Goal: Feedback & Contribution: Contribute content

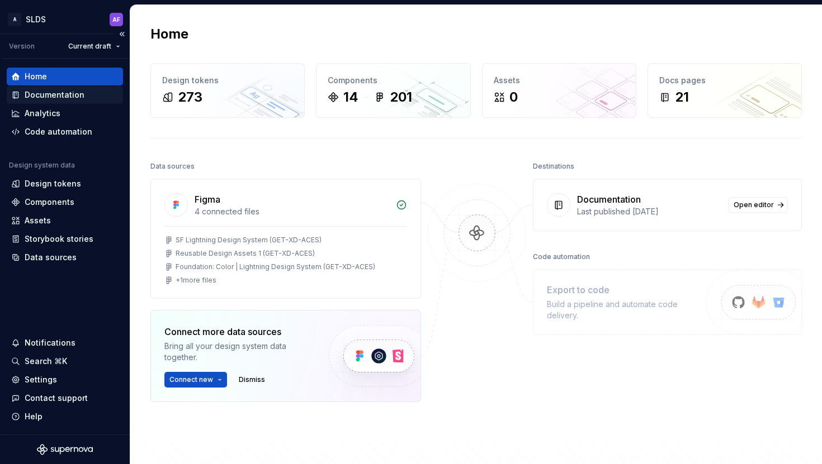
click at [74, 93] on div "Documentation" at bounding box center [55, 94] width 60 height 11
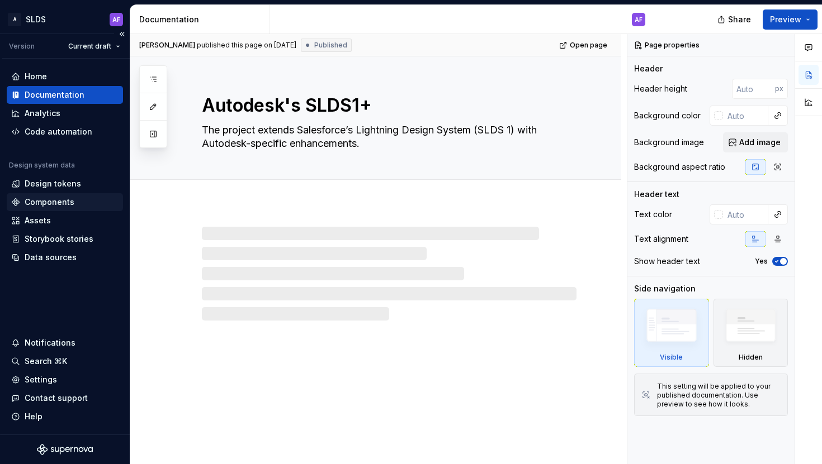
click at [72, 203] on div "Components" at bounding box center [50, 202] width 50 height 11
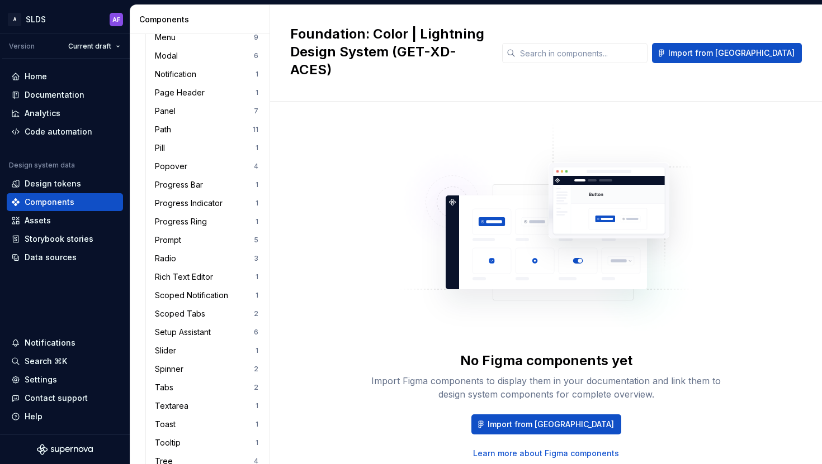
scroll to position [1040, 0]
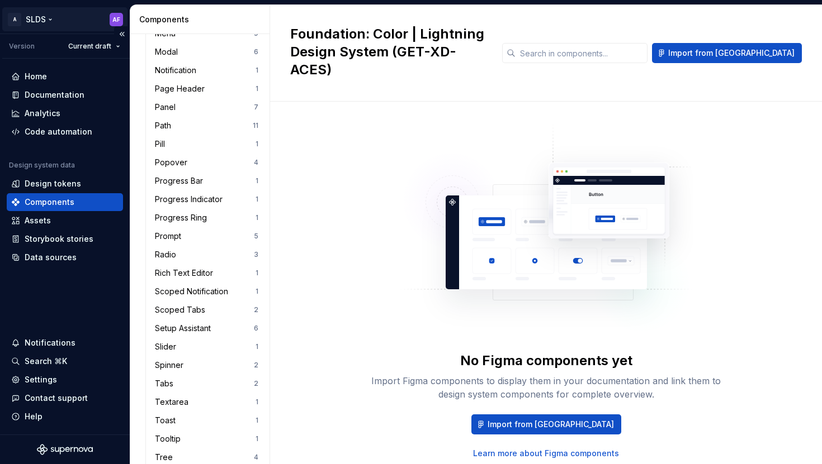
click at [112, 22] on html "A SLDS AF Version Current draft Home Documentation Analytics Code automation De…" at bounding box center [411, 232] width 822 height 464
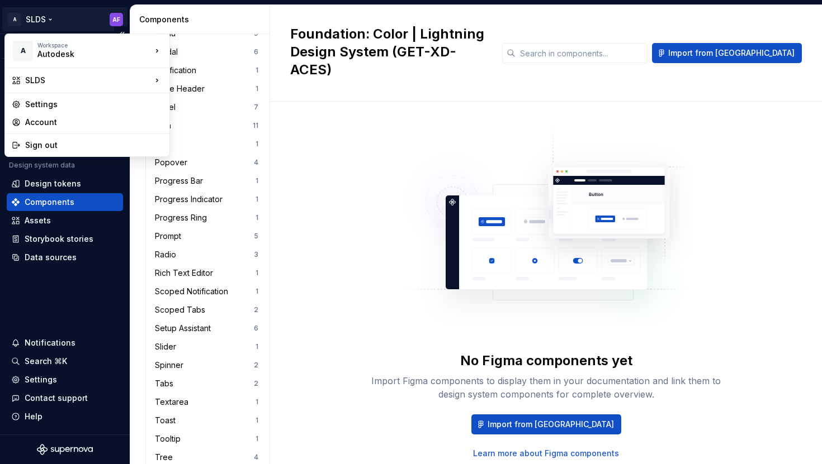
click at [112, 22] on html "A SLDS AF Version Current draft Home Documentation Analytics Code automation De…" at bounding box center [411, 232] width 822 height 464
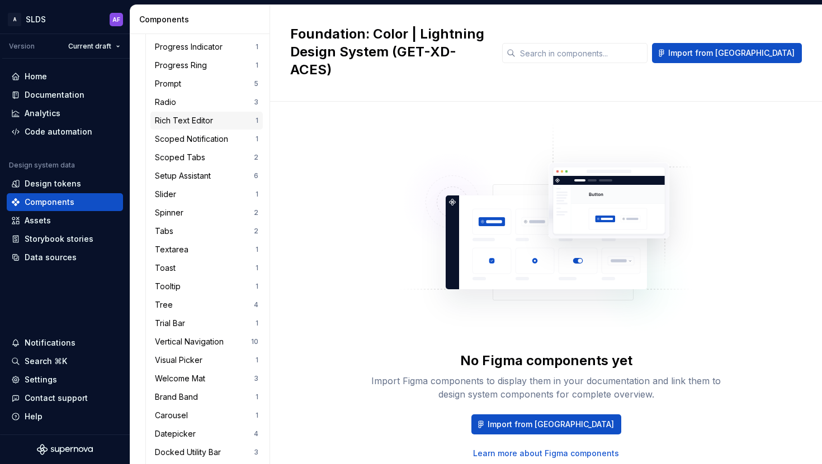
scroll to position [1274, 0]
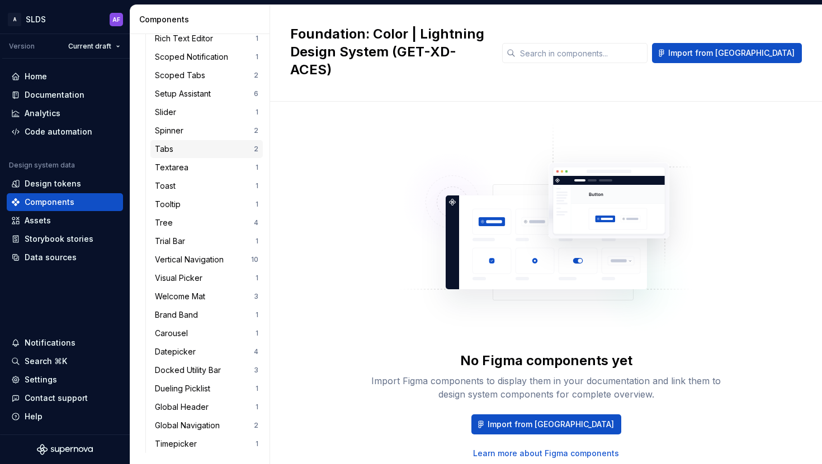
click at [175, 150] on div "Tabs" at bounding box center [166, 149] width 23 height 11
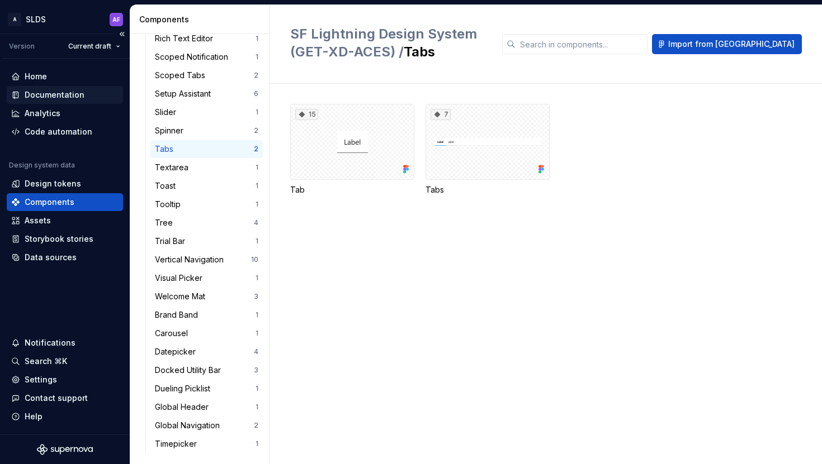
click at [59, 88] on div "Documentation" at bounding box center [65, 95] width 116 height 18
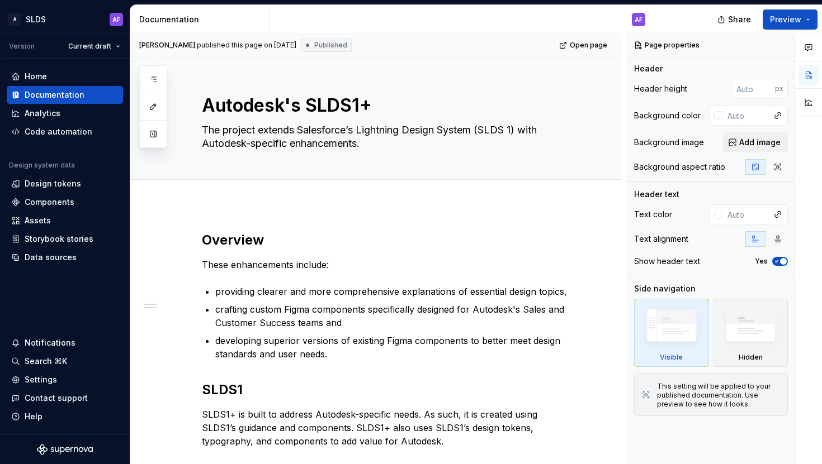
click at [179, 21] on div "Documentation" at bounding box center [202, 19] width 126 height 11
click at [82, 178] on div "Design tokens" at bounding box center [64, 183] width 107 height 11
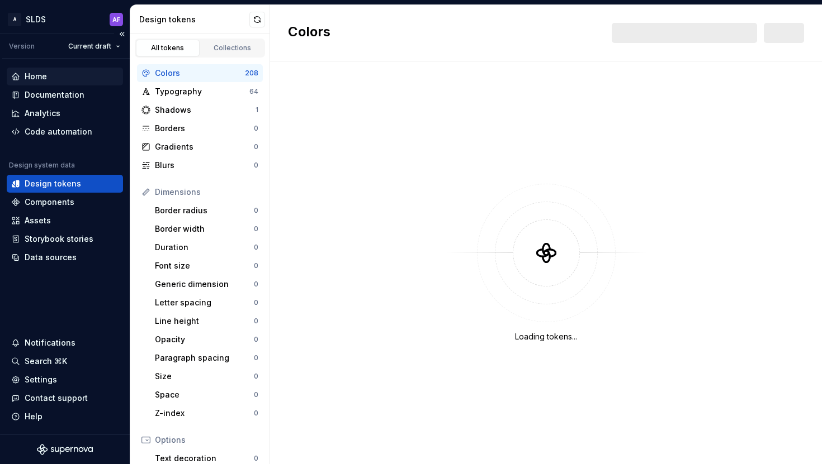
click at [71, 78] on div "Home" at bounding box center [64, 76] width 107 height 11
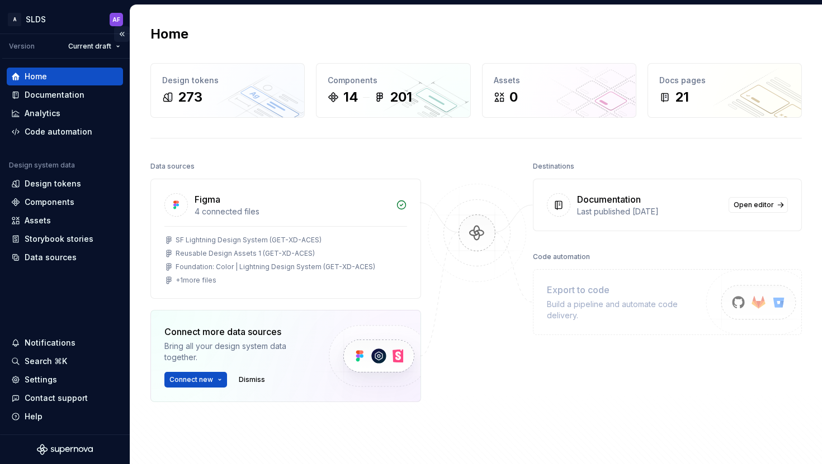
click at [121, 31] on button "Collapse sidebar" at bounding box center [122, 34] width 16 height 16
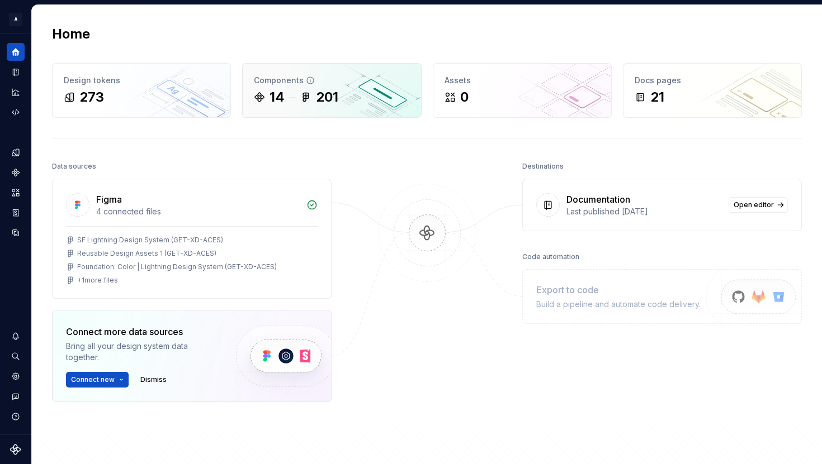
click at [303, 94] on icon at bounding box center [306, 97] width 6 height 8
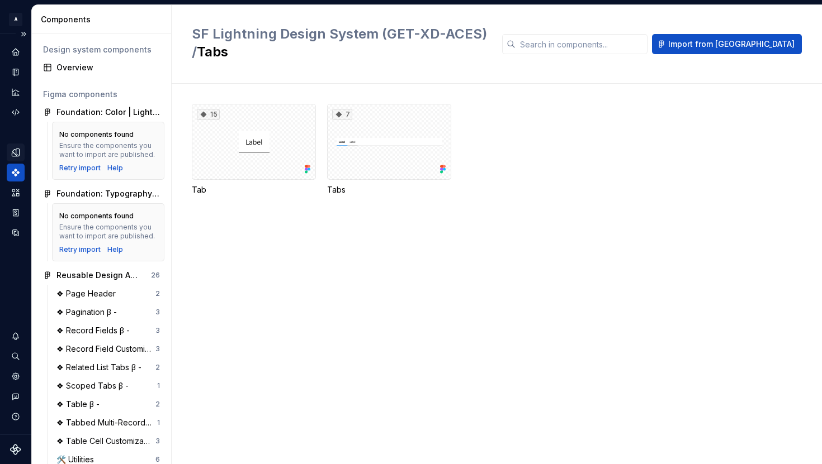
click at [15, 155] on icon "Design tokens" at bounding box center [15, 152] width 7 height 7
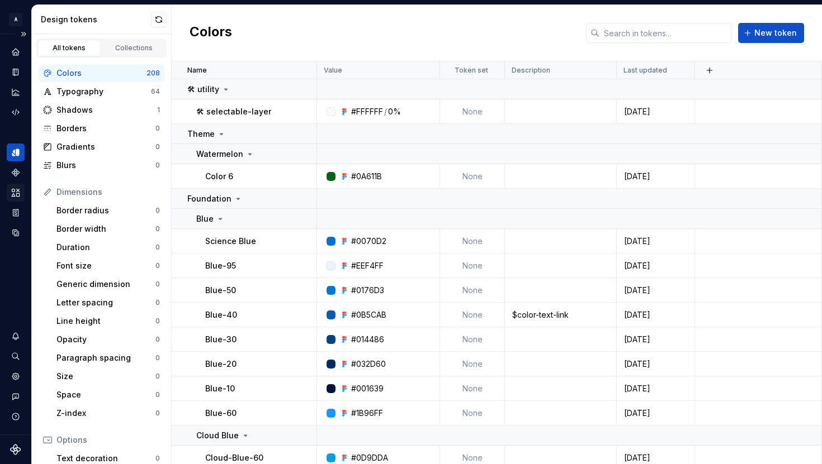
click at [16, 190] on icon "Assets" at bounding box center [16, 193] width 10 height 10
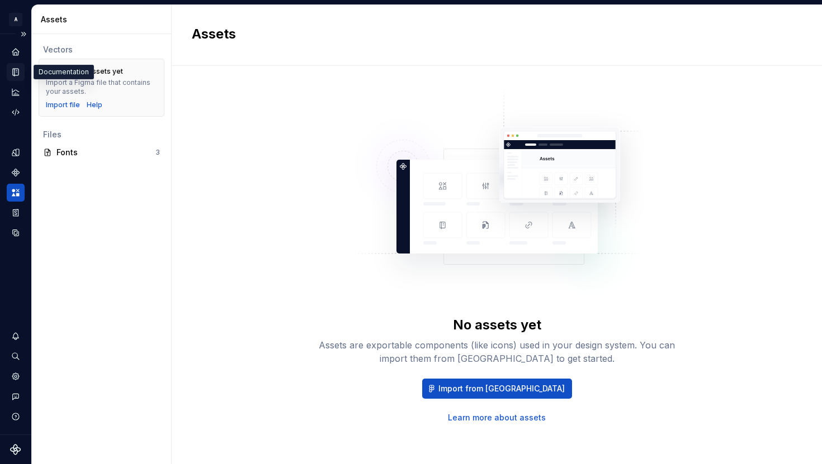
click at [14, 71] on icon "Documentation" at bounding box center [16, 72] width 6 height 7
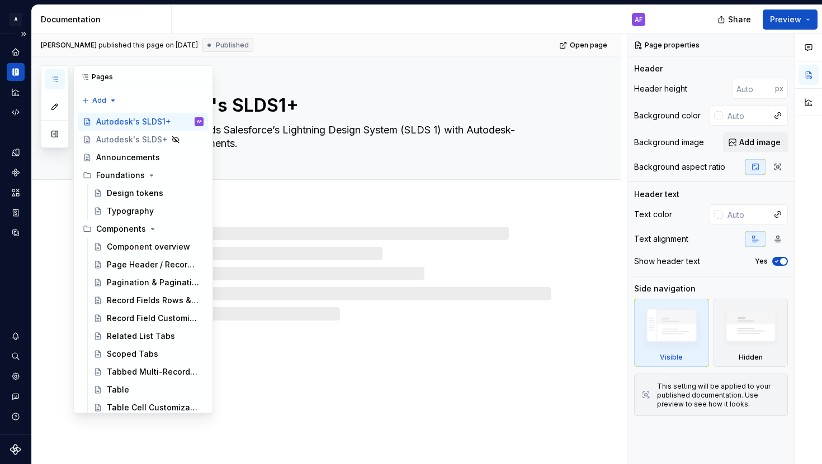
click at [54, 73] on button "button" at bounding box center [55, 79] width 20 height 20
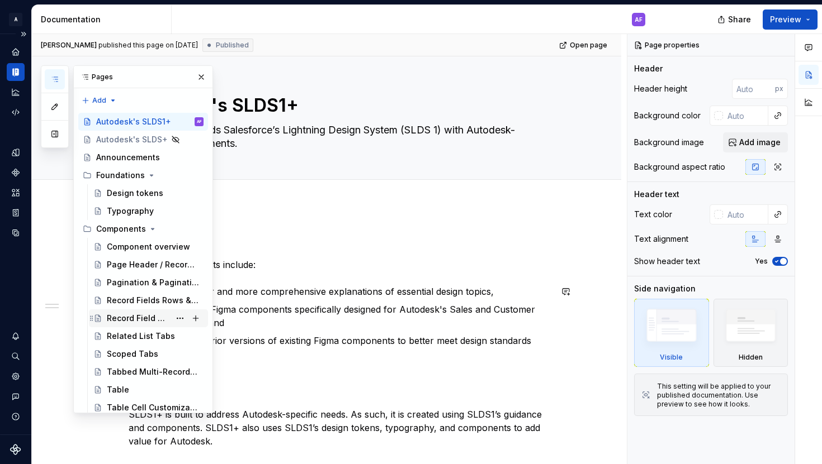
scroll to position [131, 0]
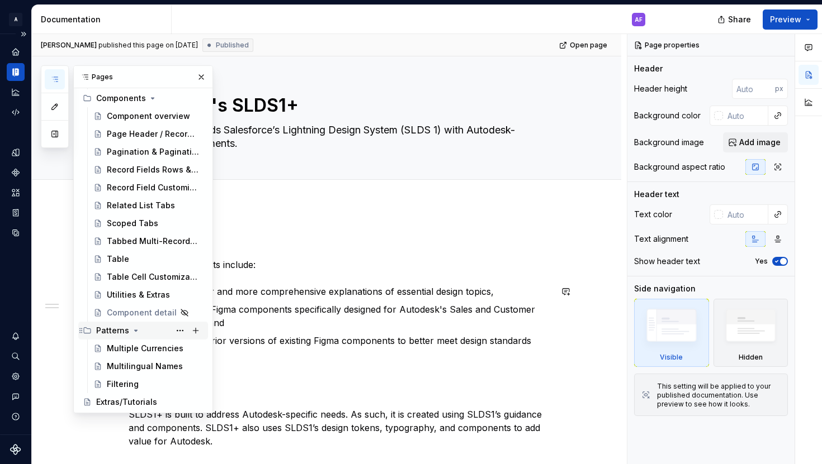
click at [132, 331] on icon "Page tree" at bounding box center [135, 330] width 9 height 9
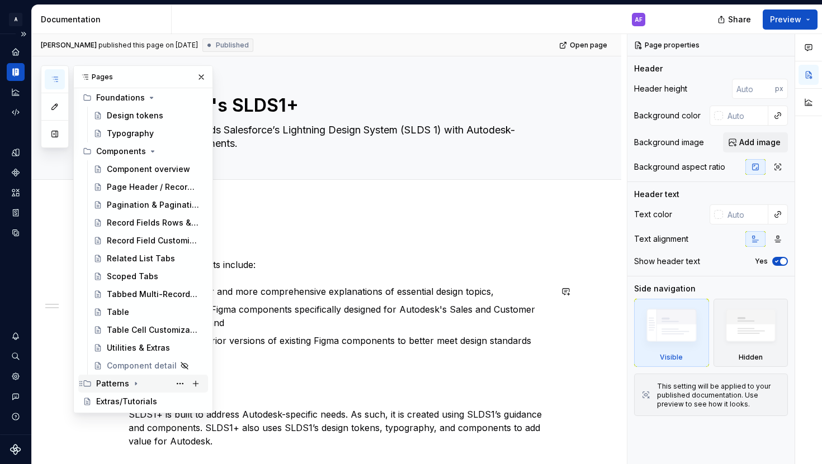
scroll to position [77, 0]
click at [147, 95] on icon "Page tree" at bounding box center [151, 98] width 9 height 9
click at [637, 19] on div "AF" at bounding box center [638, 19] width 8 height 9
click at [638, 21] on div "AF" at bounding box center [638, 19] width 8 height 9
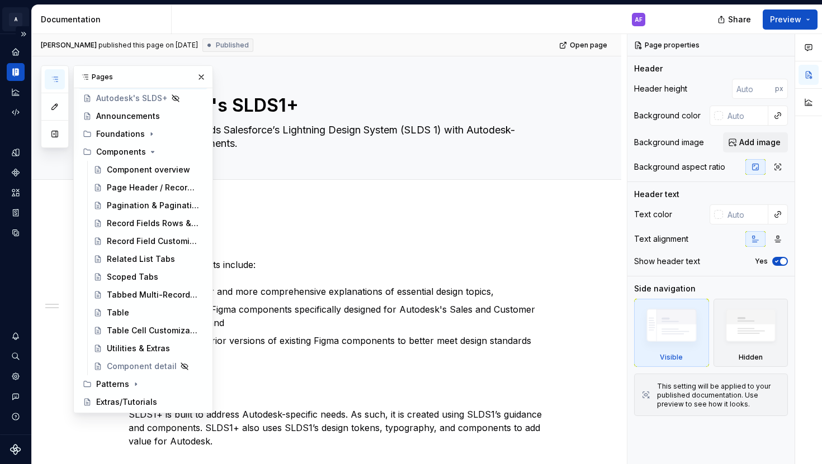
click at [15, 13] on html "A SLDS AF Design system data Documentation AF Share Preview Pages Add Accessibi…" at bounding box center [411, 232] width 822 height 464
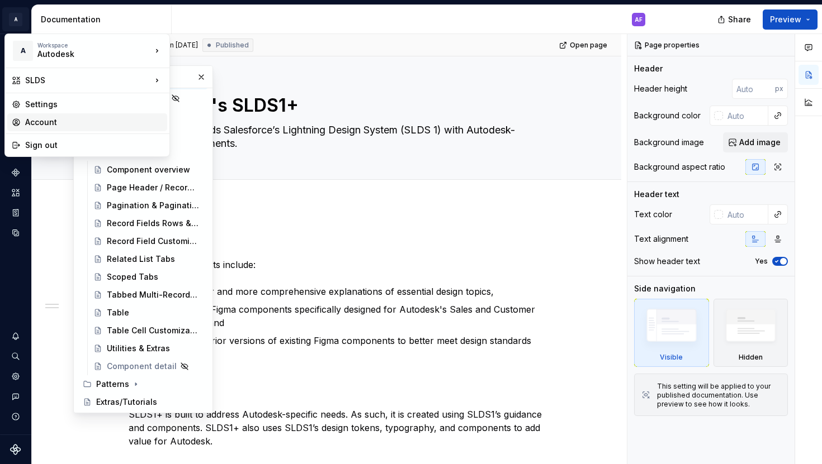
click at [50, 120] on div "Account" at bounding box center [93, 122] width 137 height 11
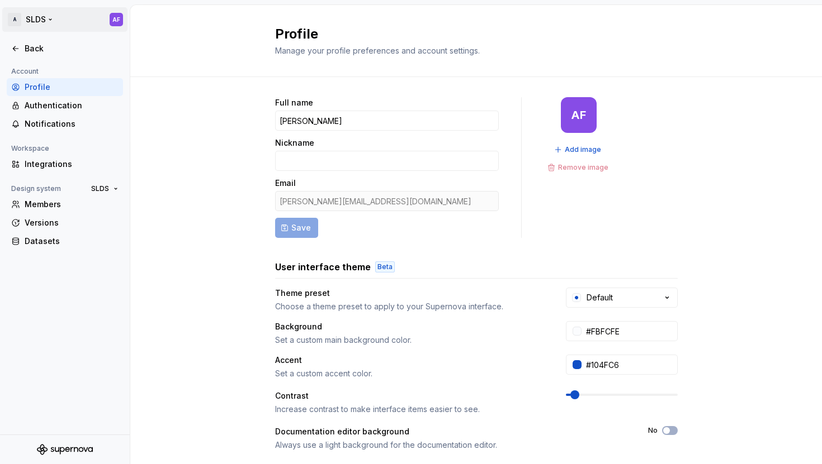
click at [20, 20] on html "A SLDS AF Back Account Profile Authentication Notifications Workspace Integrati…" at bounding box center [411, 232] width 822 height 464
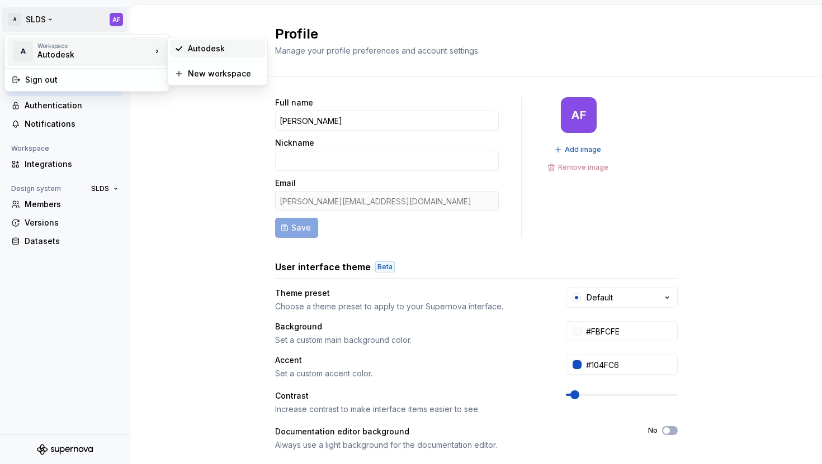
click at [194, 54] on div "Autodesk" at bounding box center [224, 48] width 73 height 11
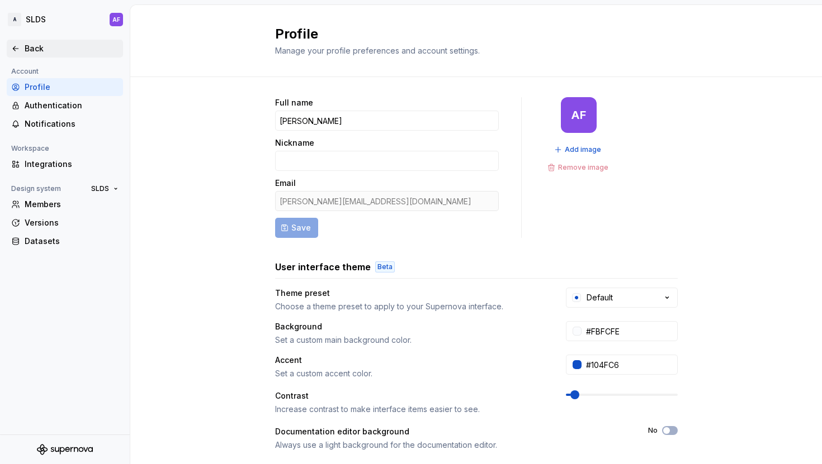
click at [34, 42] on div "Back" at bounding box center [65, 49] width 116 height 18
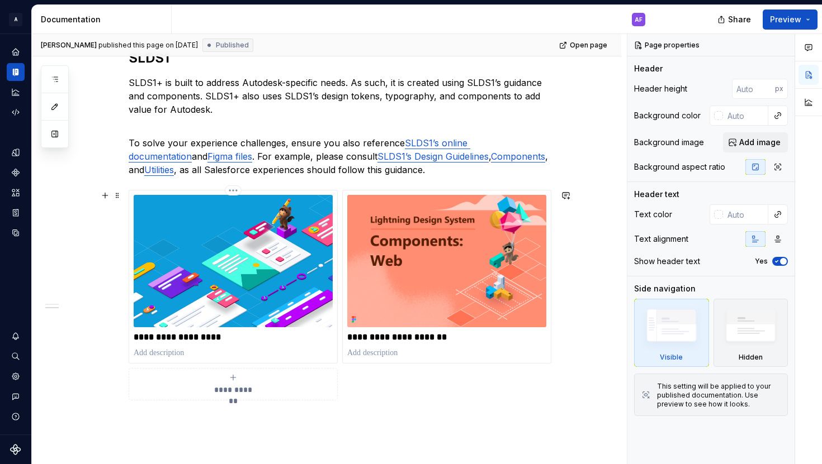
scroll to position [335, 0]
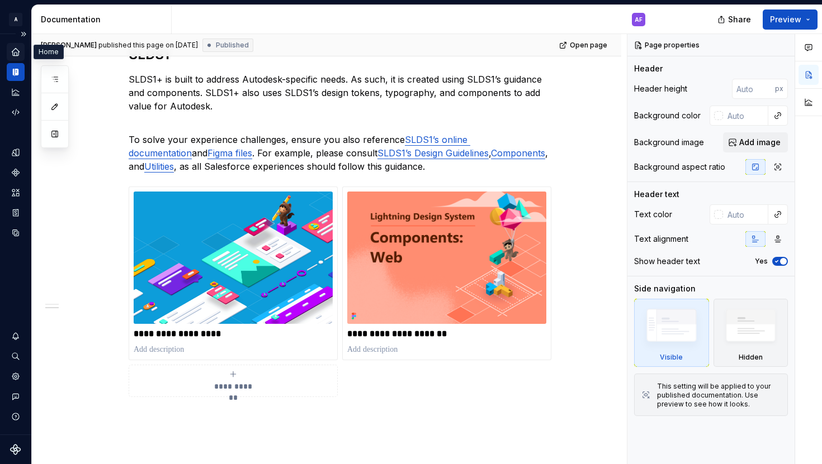
click at [16, 56] on icon "Home" at bounding box center [16, 52] width 10 height 10
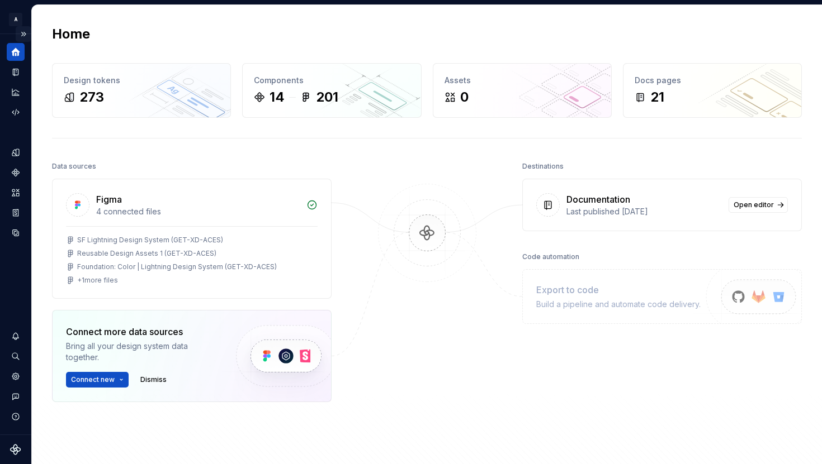
click at [19, 36] on button "Expand sidebar" at bounding box center [24, 34] width 16 height 16
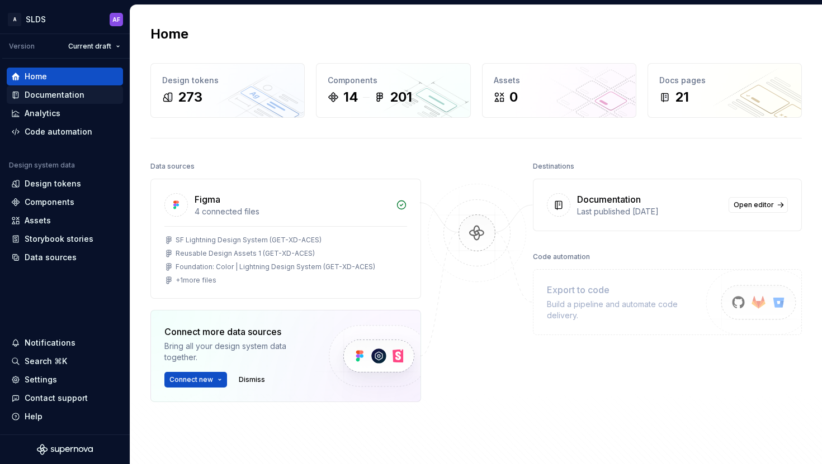
click at [59, 95] on div "Documentation" at bounding box center [55, 94] width 60 height 11
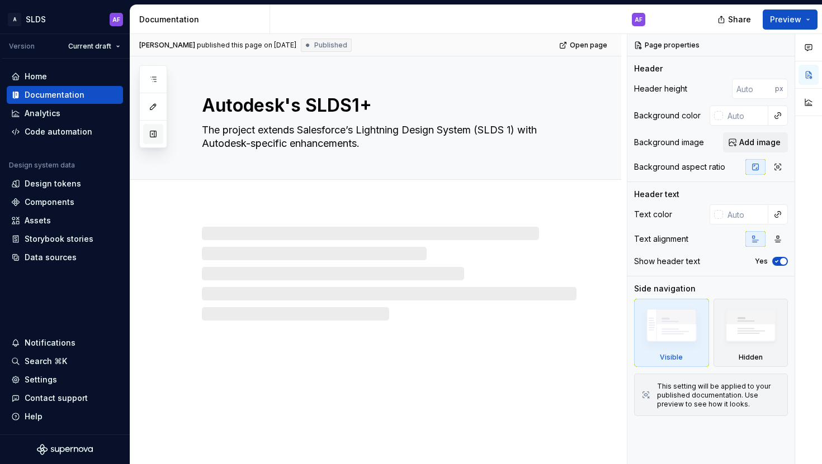
click at [154, 137] on button "button" at bounding box center [153, 134] width 20 height 20
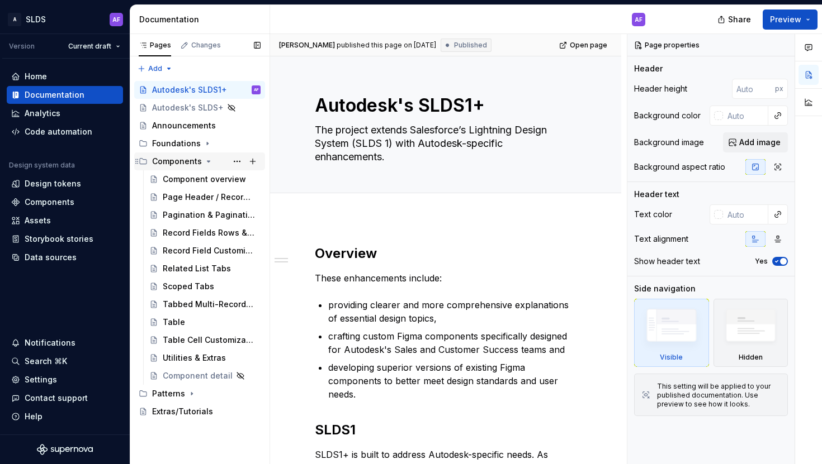
click at [206, 163] on icon "Page tree" at bounding box center [208, 161] width 9 height 9
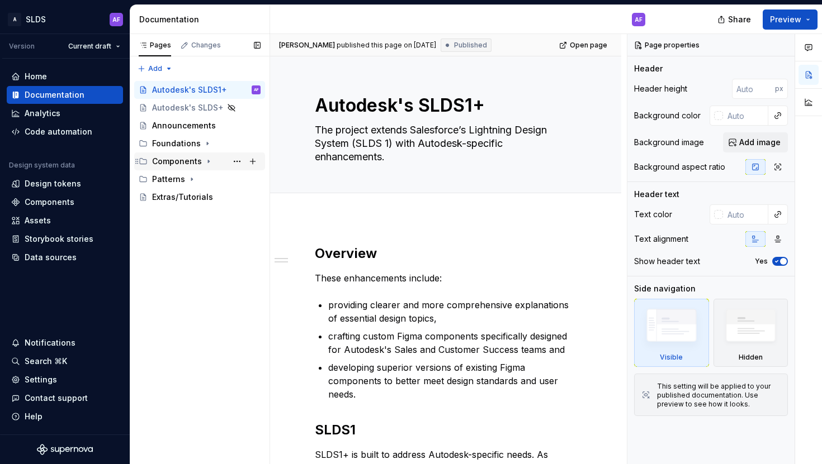
click at [206, 163] on icon "Page tree" at bounding box center [208, 161] width 9 height 9
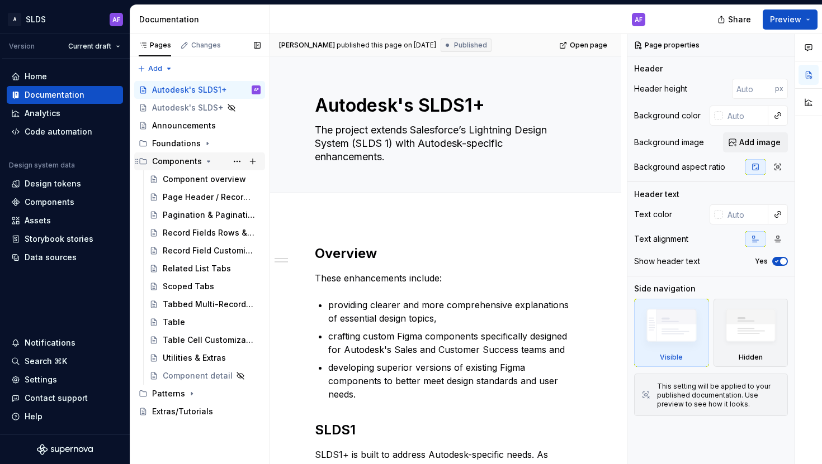
click at [206, 163] on icon "Page tree" at bounding box center [208, 161] width 9 height 9
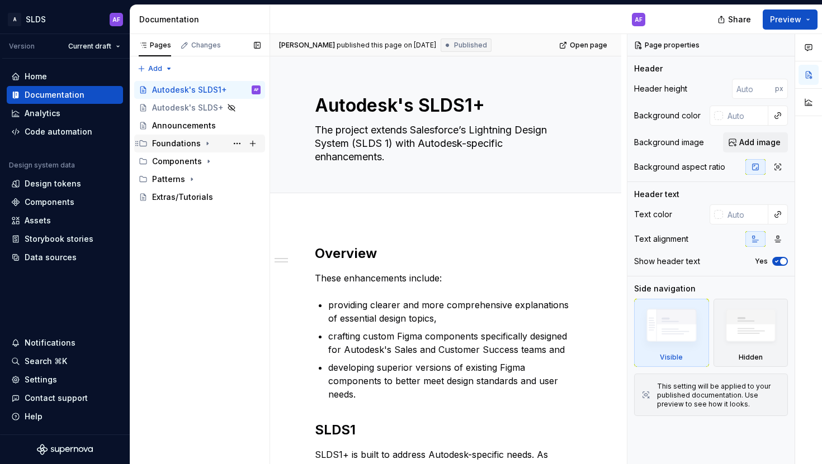
click at [206, 145] on icon "Page tree" at bounding box center [207, 143] width 9 height 9
click at [168, 67] on div "Pages Changes Add Accessibility guide for tree Page tree. Navigate the tree wit…" at bounding box center [200, 249] width 140 height 431
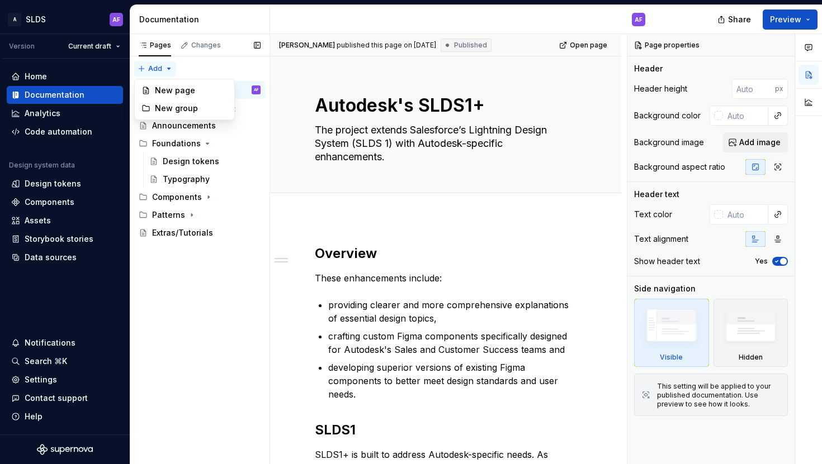
click at [168, 67] on div "Pages Changes Add Accessibility guide for tree Page tree. Navigate the tree wit…" at bounding box center [200, 249] width 140 height 431
click at [189, 212] on icon "Page tree" at bounding box center [191, 215] width 9 height 9
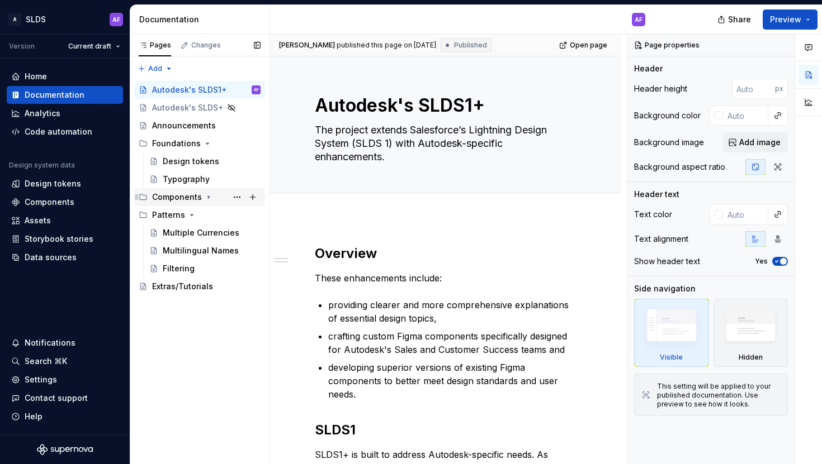
click at [201, 197] on div "Components" at bounding box center [206, 197] width 108 height 16
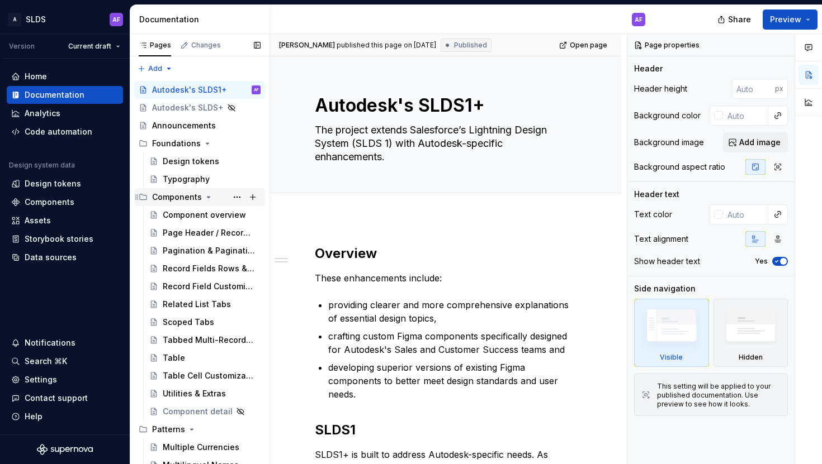
click at [201, 197] on div "Components" at bounding box center [206, 197] width 108 height 16
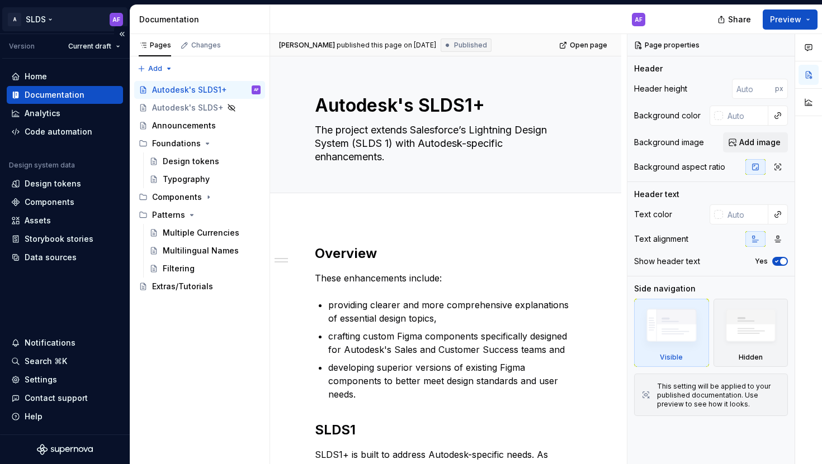
click at [45, 17] on html "A SLDS AF Version Current draft Home Documentation Analytics Code automation De…" at bounding box center [411, 232] width 822 height 464
click at [78, 36] on div "Version Current draft" at bounding box center [65, 46] width 127 height 25
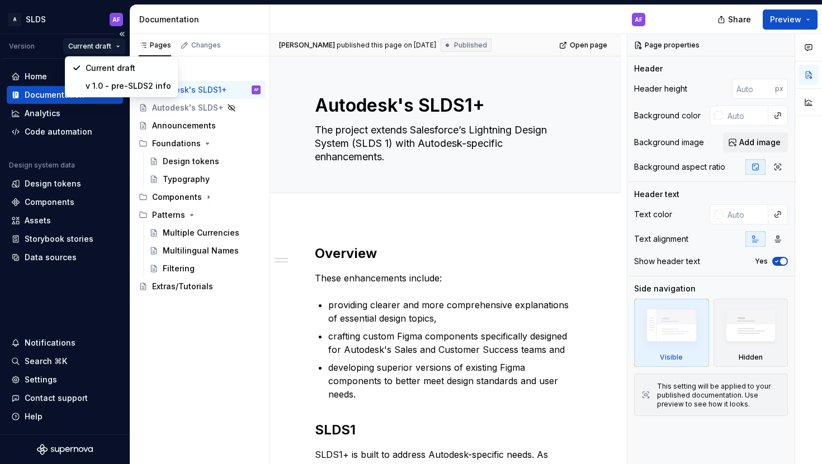
click at [84, 44] on html "A SLDS AF Version Current draft Home Documentation Analytics Code automation De…" at bounding box center [411, 232] width 822 height 464
click at [101, 89] on div "v 1.0 - pre-SLDS2 info" at bounding box center [129, 85] width 86 height 11
click at [109, 44] on html "A SLDS AF Version Current draft Home Documentation Analytics Code automation De…" at bounding box center [411, 232] width 822 height 464
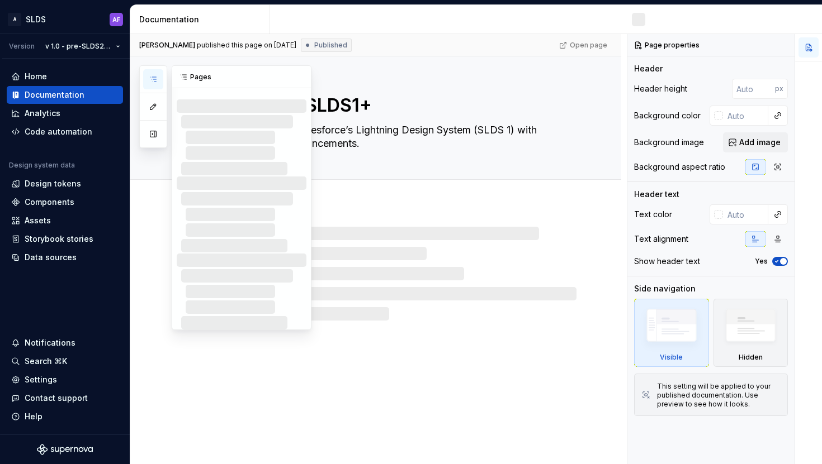
click at [151, 79] on icon "button" at bounding box center [153, 79] width 9 height 9
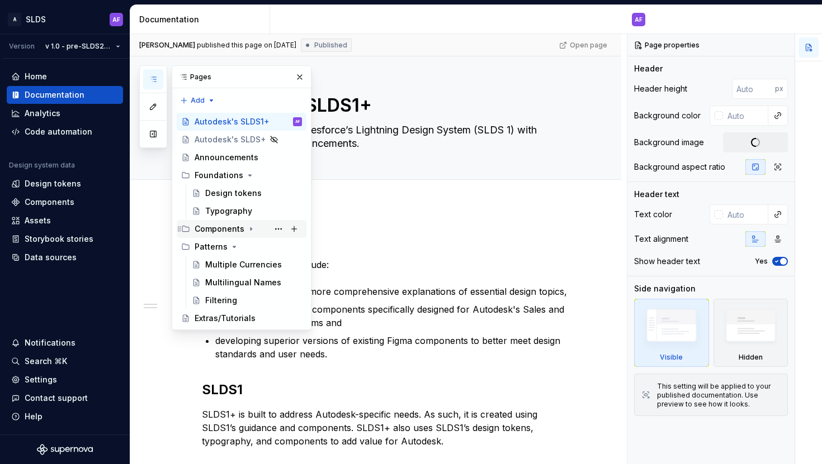
click at [225, 230] on div "Components" at bounding box center [220, 229] width 50 height 11
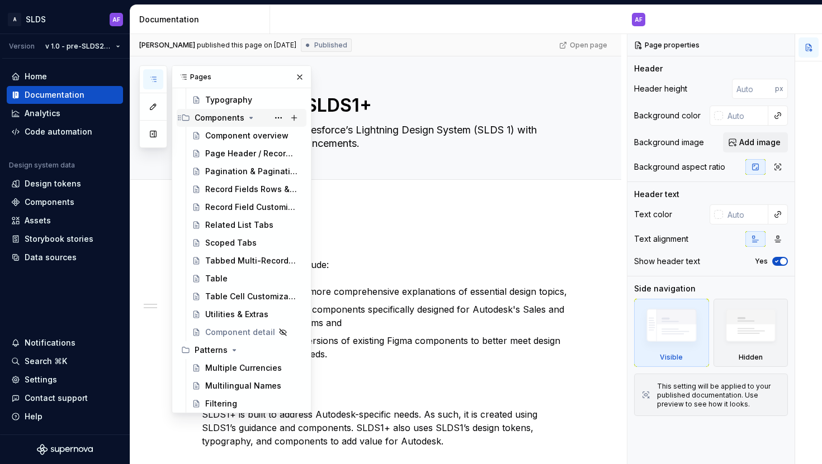
scroll to position [112, 0]
click at [231, 296] on div "Table Cell Customizations" at bounding box center [236, 296] width 63 height 11
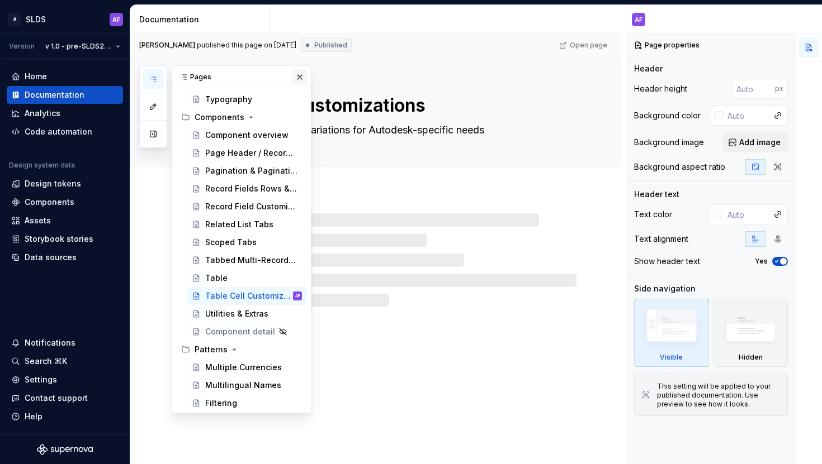
click at [302, 76] on button "button" at bounding box center [300, 77] width 16 height 16
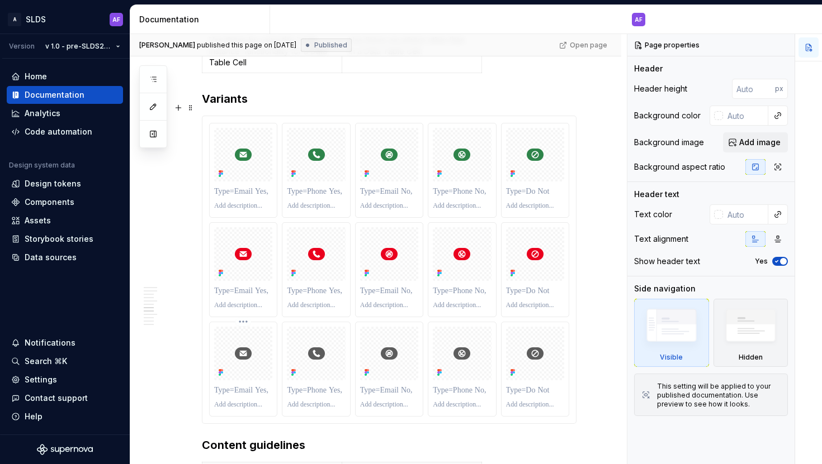
scroll to position [1476, 0]
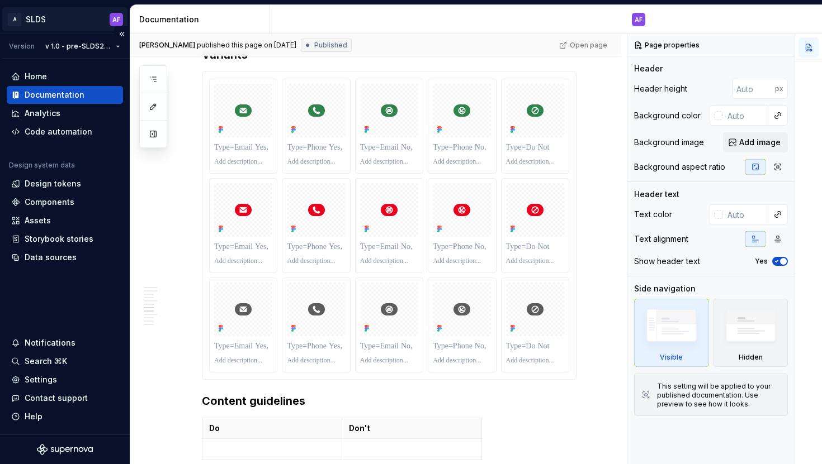
click at [35, 26] on html "A SLDS AF Version v 1.0 - pre-SLDS2 info Home Documentation Analytics Code auto…" at bounding box center [411, 232] width 822 height 464
click at [115, 19] on html "A SLDS AF Version v 1.0 - pre-SLDS2 info Home Documentation Analytics Code auto…" at bounding box center [411, 232] width 822 height 464
click at [25, 11] on html "A SLDS AF Version v 1.0 - pre-SLDS2 info Home Documentation Analytics Code auto…" at bounding box center [411, 232] width 822 height 464
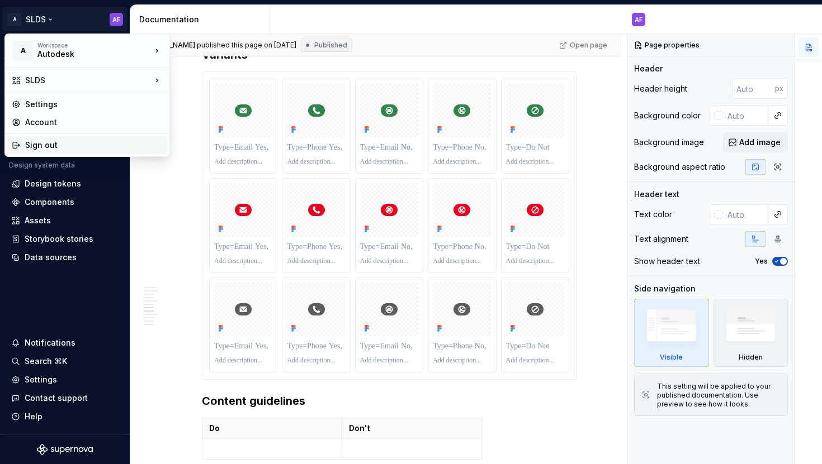
click at [50, 140] on div "Sign out" at bounding box center [93, 145] width 137 height 11
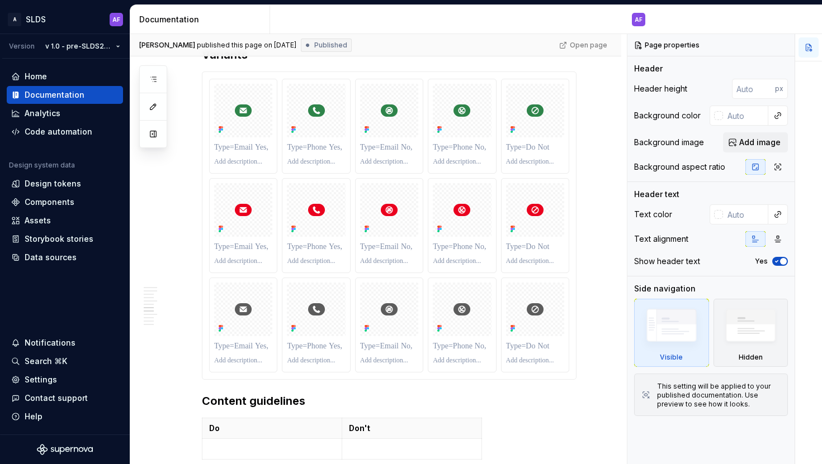
type textarea "*"
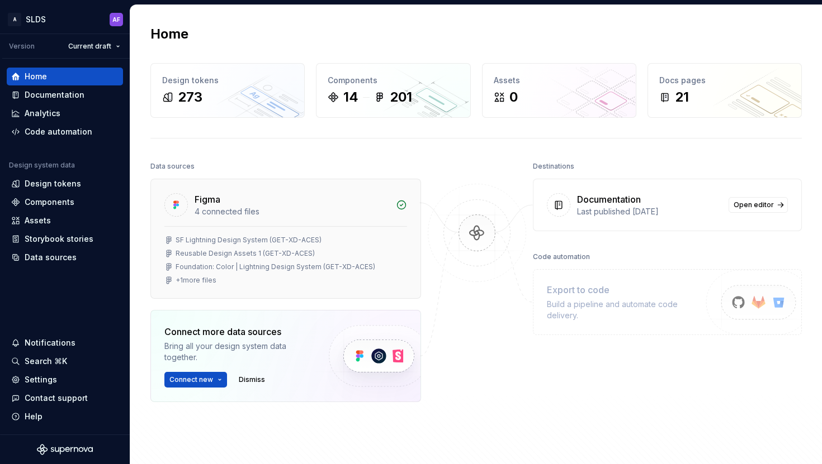
click at [216, 249] on div "Reusable Design Assets 1 (GET-XD-ACES)" at bounding box center [245, 253] width 139 height 9
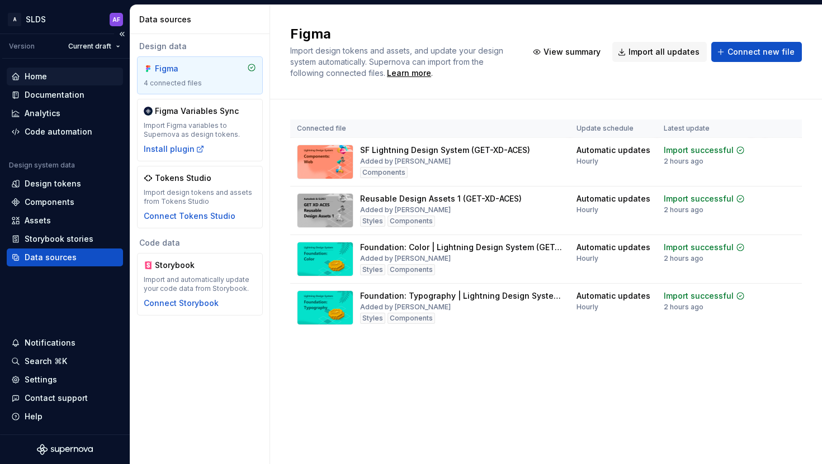
click at [73, 76] on div "Home" at bounding box center [64, 76] width 107 height 11
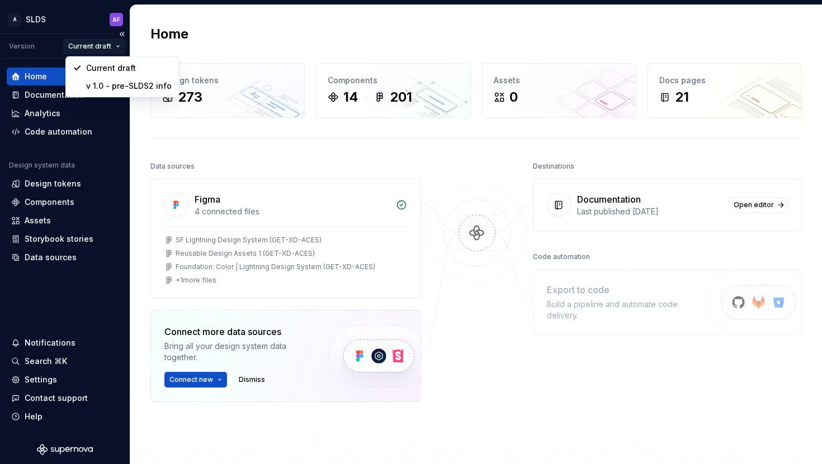
click at [112, 48] on html "A SLDS AF Version Current draft Home Documentation Analytics Code automation De…" at bounding box center [411, 232] width 822 height 464
click at [114, 82] on div "v 1.0 - pre-SLDS2 info" at bounding box center [129, 85] width 86 height 11
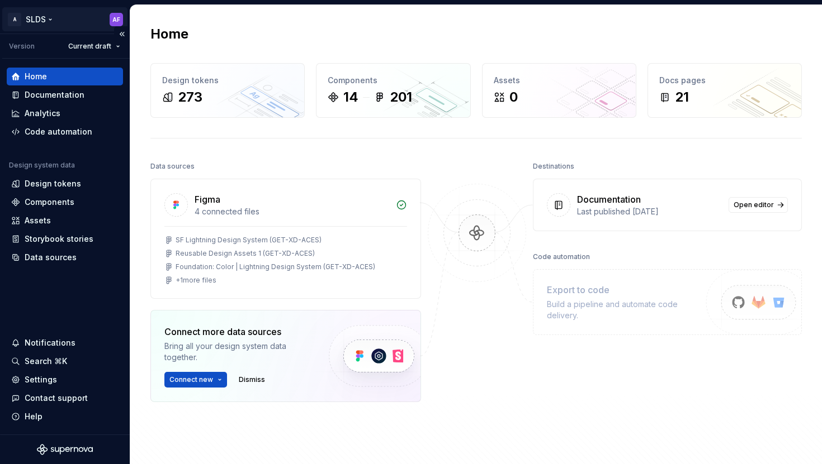
click at [116, 19] on html "A SLDS AF Version Current draft Home Documentation Analytics Code automation De…" at bounding box center [411, 232] width 822 height 464
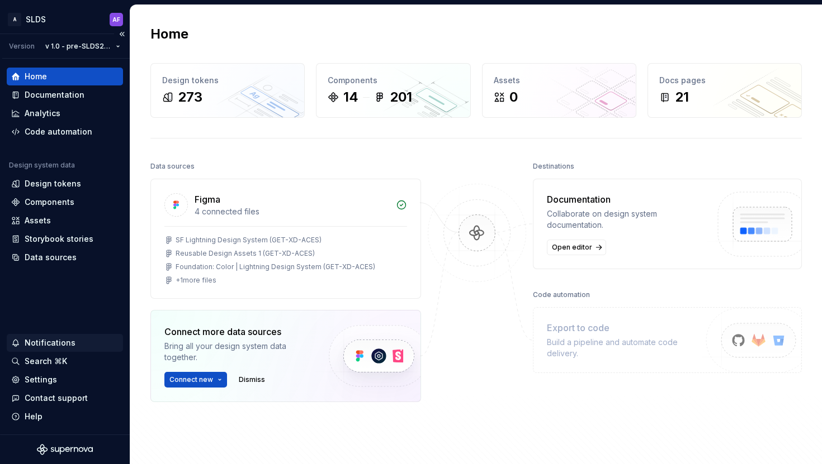
click at [37, 344] on div "Notifications" at bounding box center [50, 343] width 51 height 11
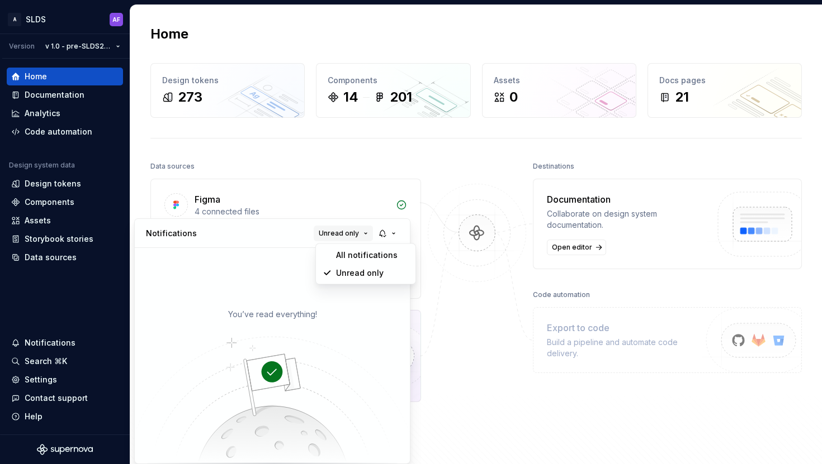
click at [353, 229] on button "Unread only" at bounding box center [343, 234] width 59 height 16
click at [350, 255] on div "All notifications" at bounding box center [372, 255] width 73 height 11
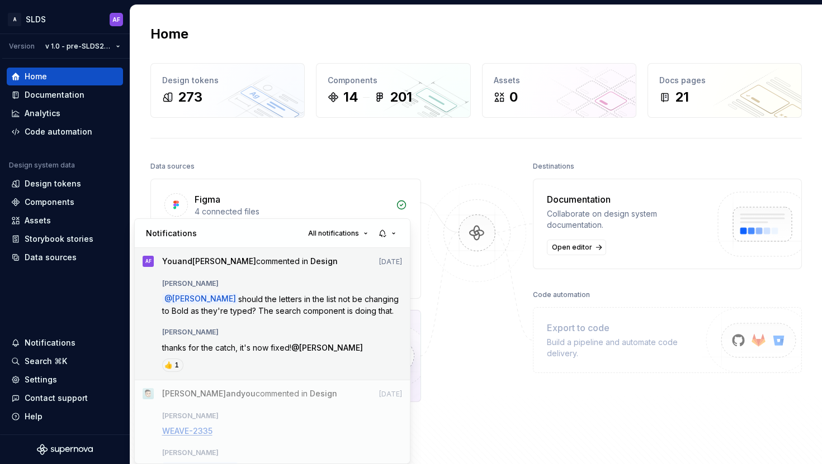
click at [334, 314] on span "should the letters in the list not be changing to Bold as they're typed? The se…" at bounding box center [281, 305] width 239 height 21
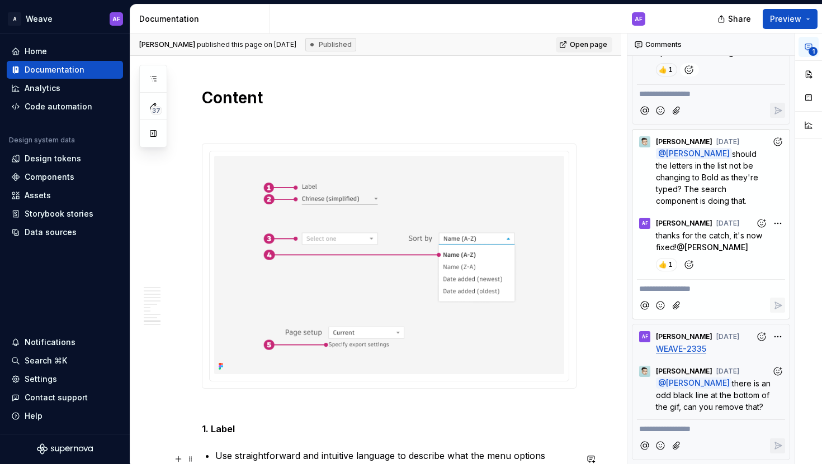
scroll to position [5824, 0]
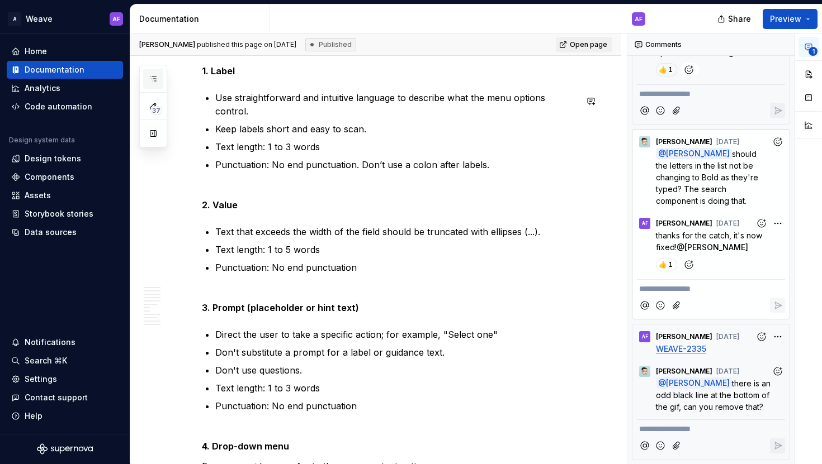
click at [163, 82] on button "button" at bounding box center [153, 79] width 20 height 20
click at [76, 70] on div "Documentation" at bounding box center [55, 69] width 60 height 11
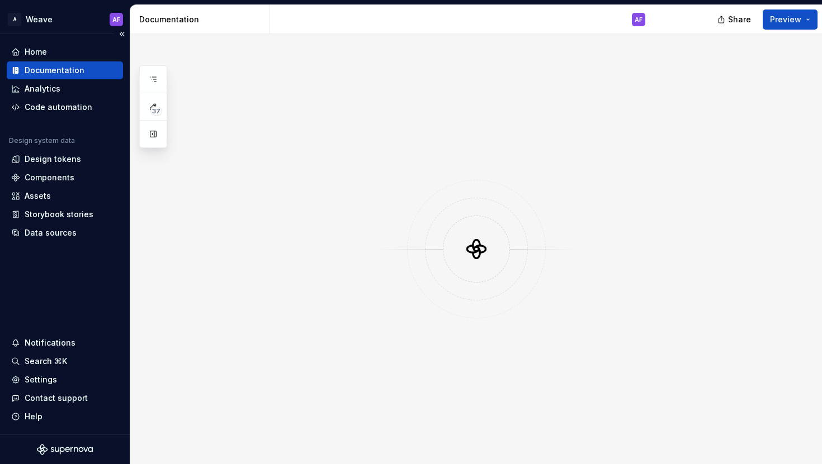
click at [76, 70] on div "Documentation" at bounding box center [55, 70] width 60 height 11
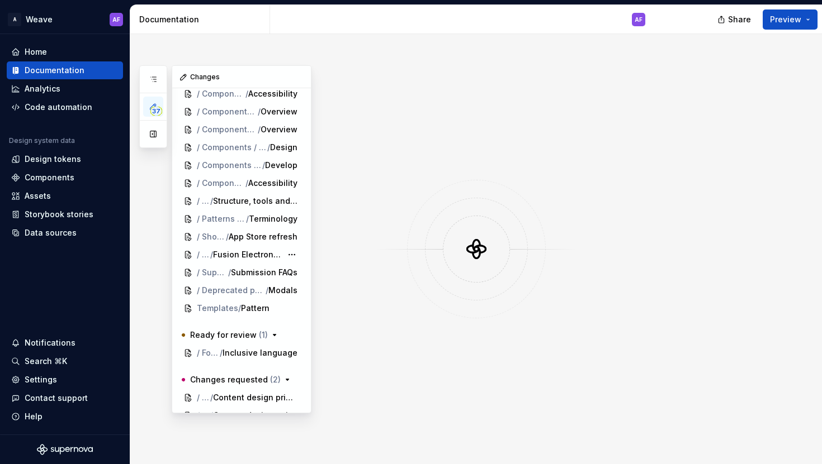
scroll to position [421, 0]
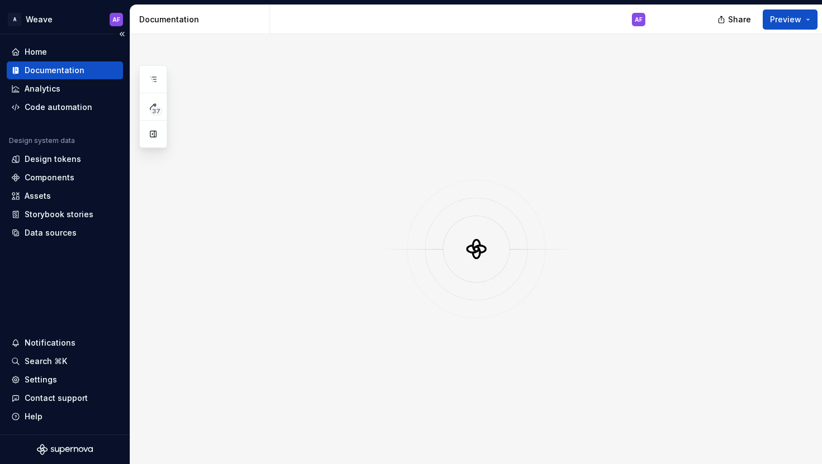
click at [88, 67] on div "Documentation" at bounding box center [64, 70] width 107 height 11
click at [41, 347] on div "Notifications" at bounding box center [50, 343] width 51 height 11
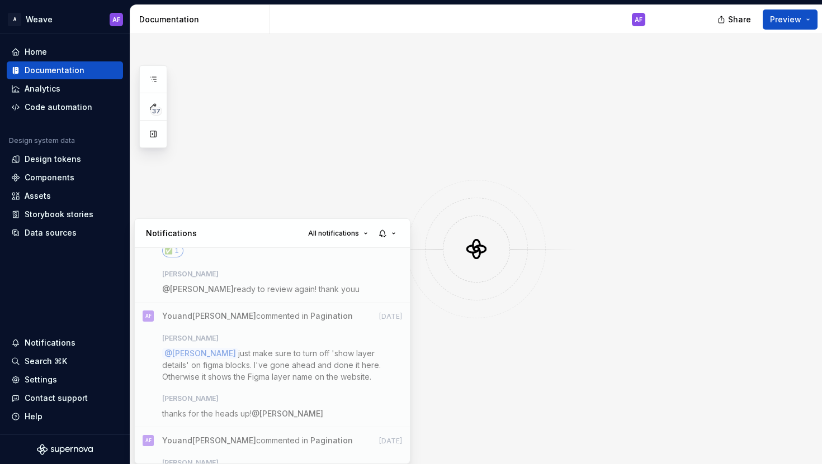
scroll to position [574, 0]
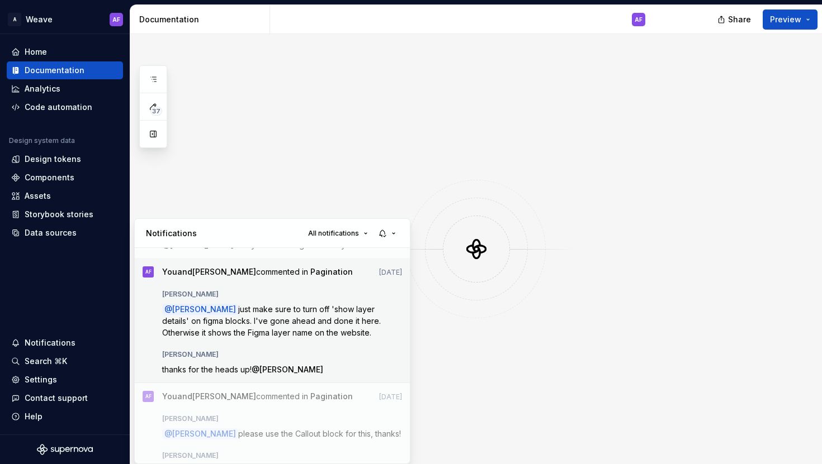
click at [278, 307] on span "just make sure to turn off 'show layer details' on figma blocks. I've gone ahea…" at bounding box center [272, 321] width 221 height 33
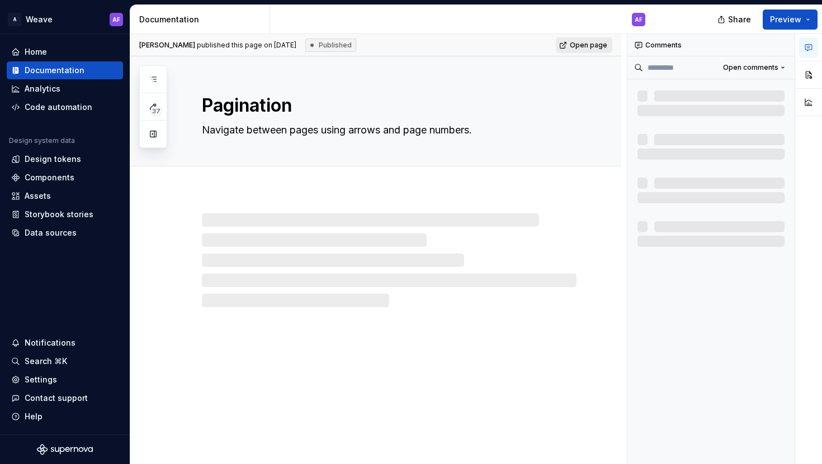
click at [582, 47] on span "Open page" at bounding box center [588, 45] width 37 height 9
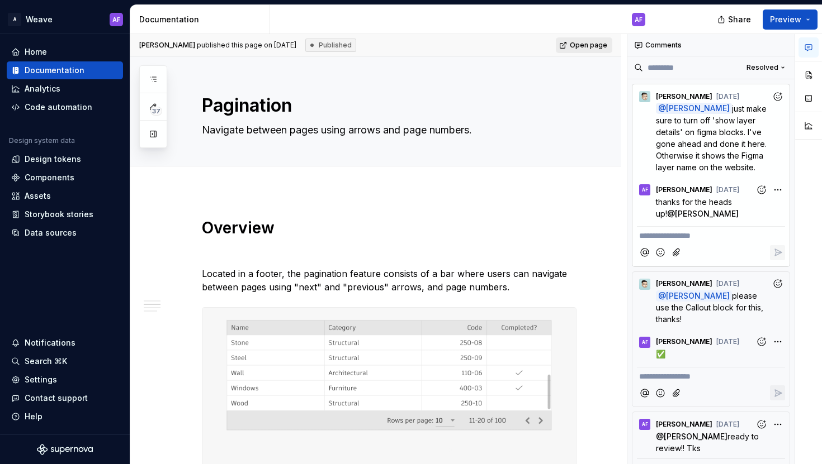
scroll to position [456, 0]
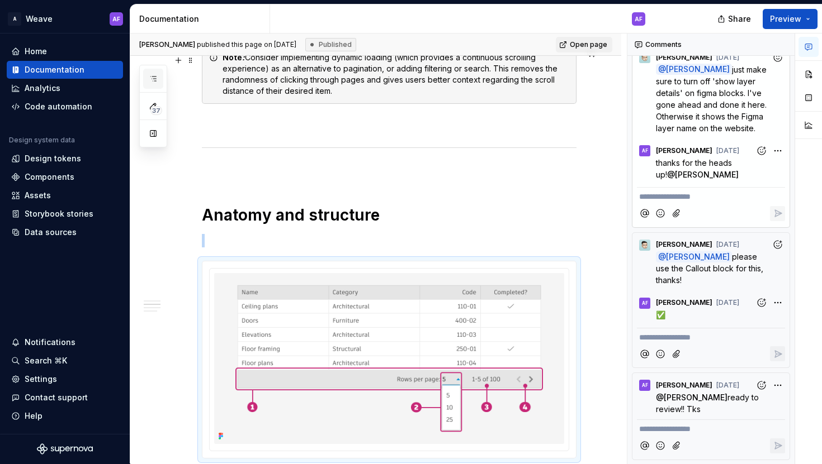
click at [154, 77] on icon "button" at bounding box center [153, 79] width 6 height 4
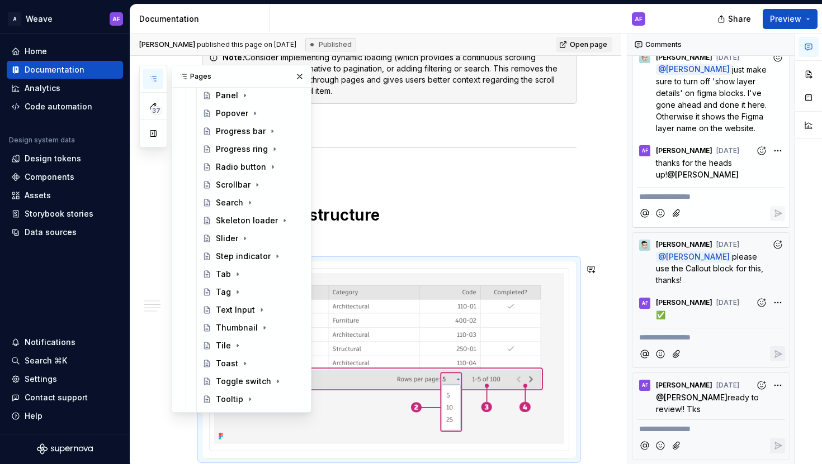
scroll to position [1263, 0]
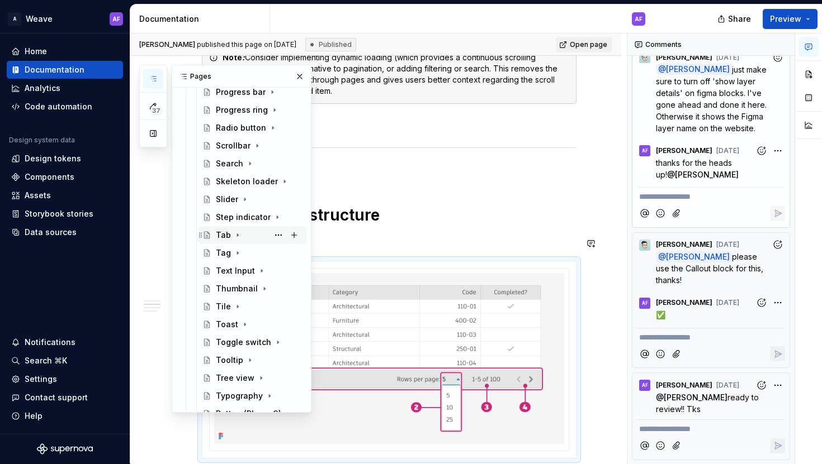
click at [220, 234] on div "Tab" at bounding box center [223, 235] width 15 height 11
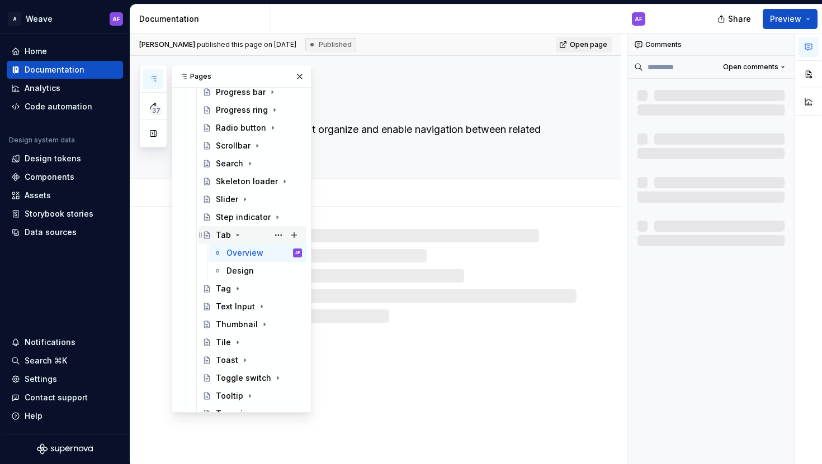
click at [220, 235] on div "Tab" at bounding box center [223, 235] width 15 height 11
click at [298, 72] on button "button" at bounding box center [300, 77] width 16 height 16
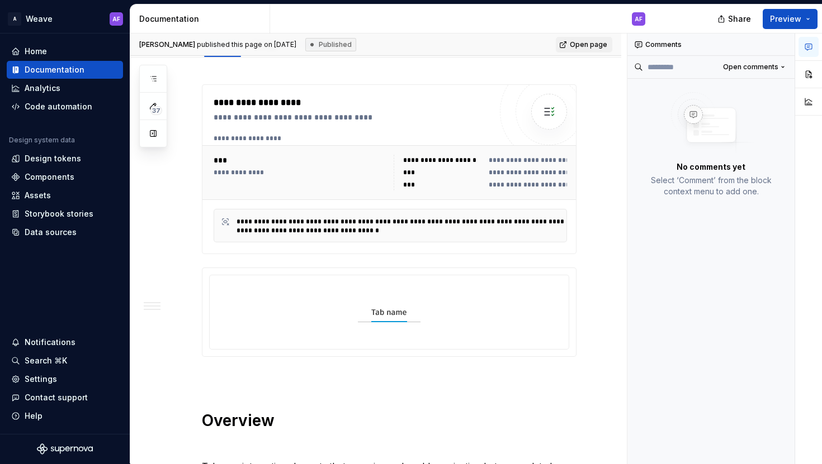
scroll to position [28, 0]
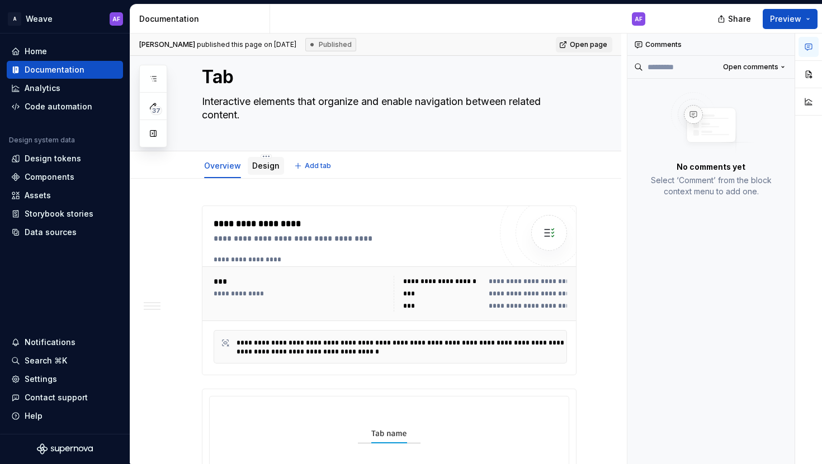
click at [268, 163] on link "Design" at bounding box center [265, 166] width 27 height 10
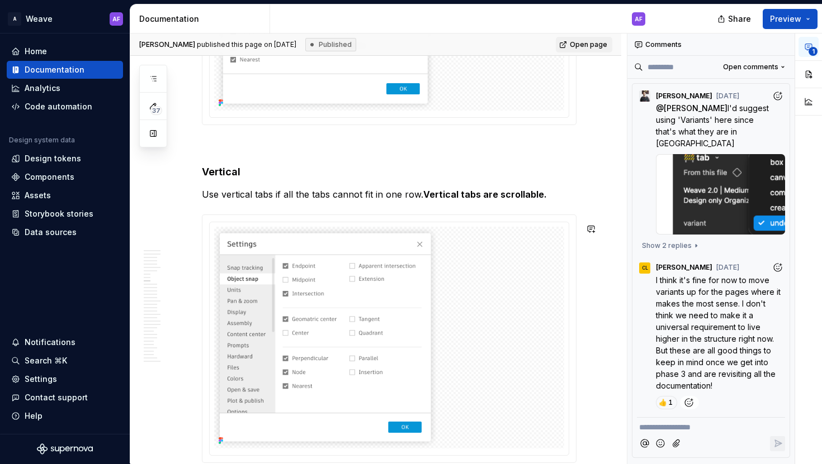
scroll to position [2650, 0]
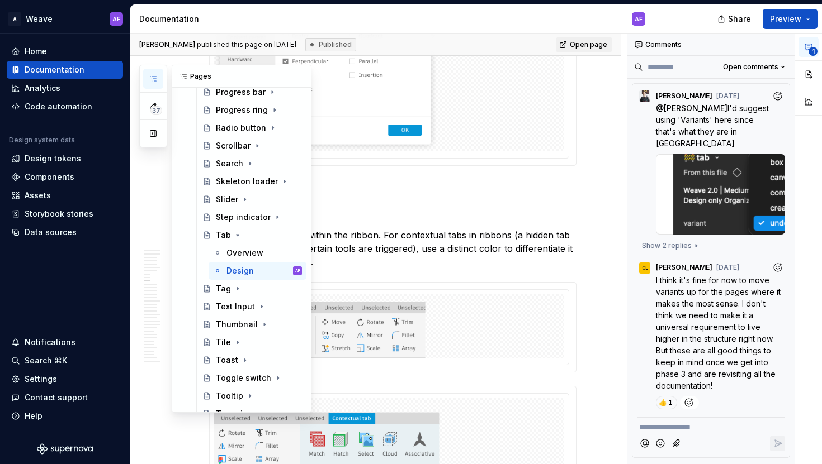
click at [154, 79] on icon "button" at bounding box center [153, 78] width 9 height 9
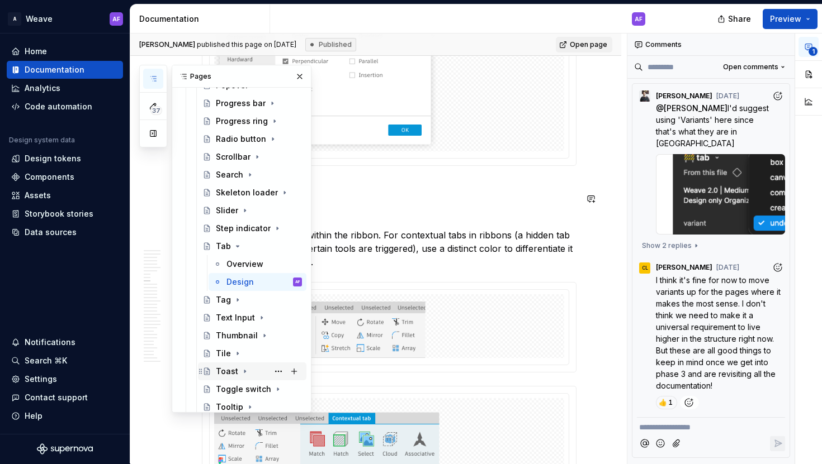
scroll to position [1196, 0]
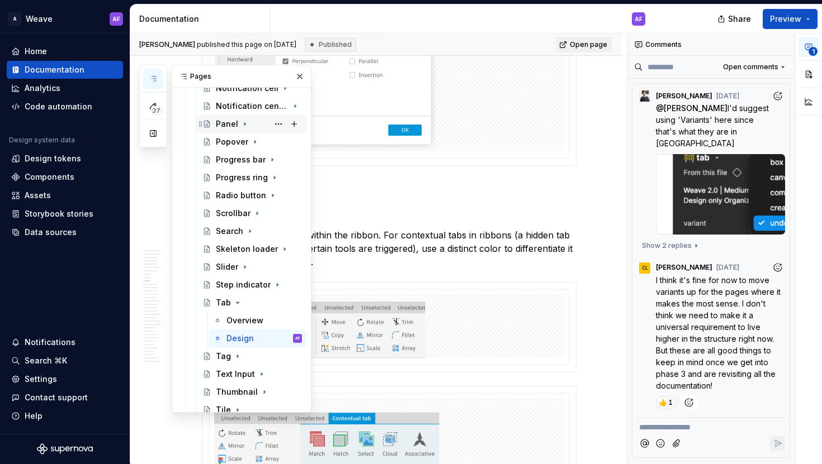
click at [228, 127] on div "Panel" at bounding box center [227, 123] width 22 height 11
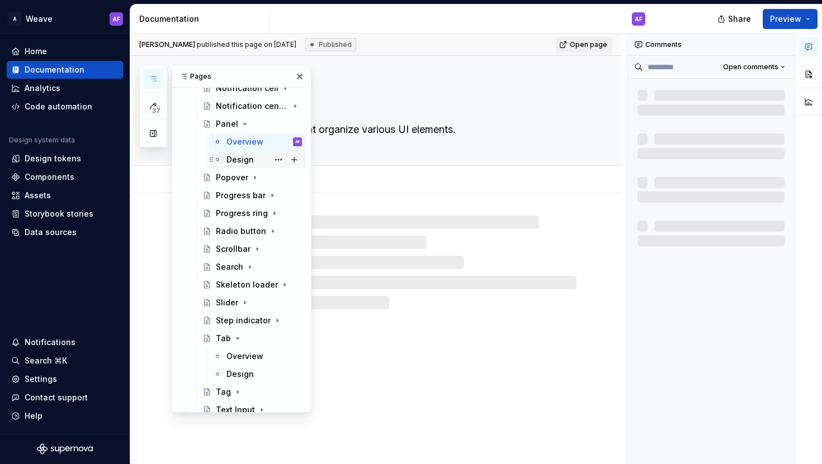
click at [238, 158] on div "Design" at bounding box center [239, 159] width 27 height 11
click at [261, 161] on div "Design AF" at bounding box center [263, 160] width 75 height 16
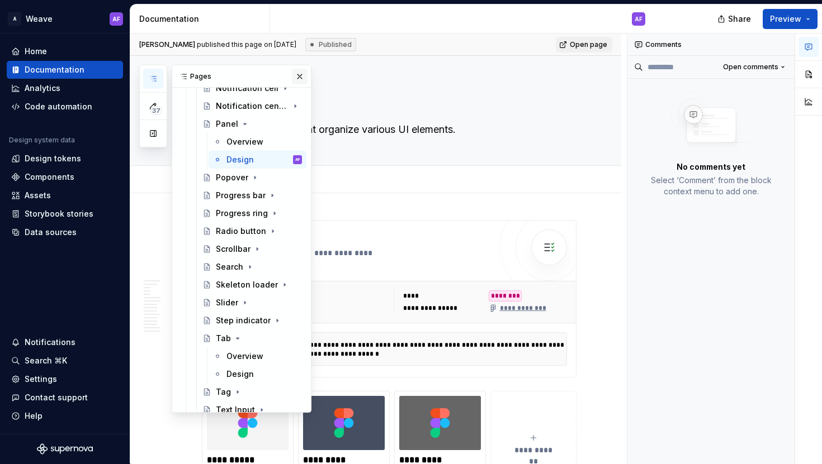
click at [300, 72] on button "button" at bounding box center [300, 77] width 16 height 16
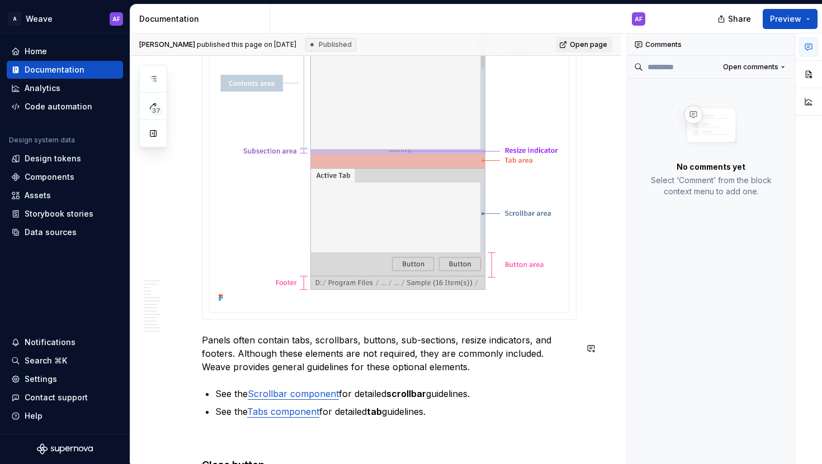
scroll to position [1559, 0]
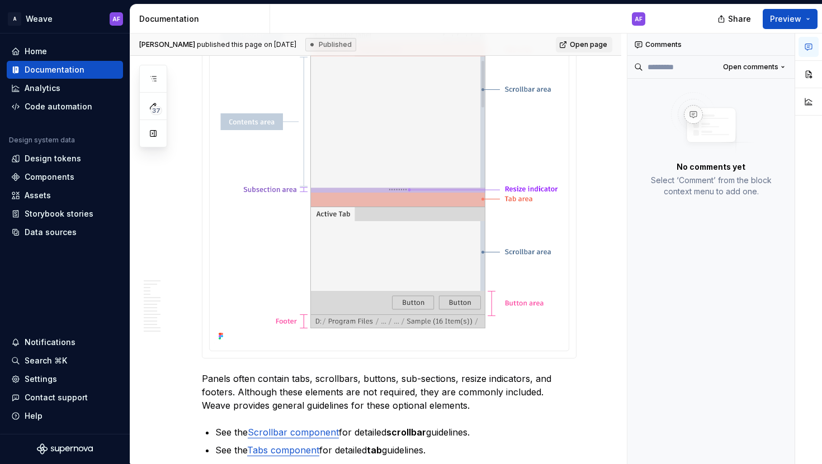
click at [373, 174] on img at bounding box center [389, 176] width 350 height 336
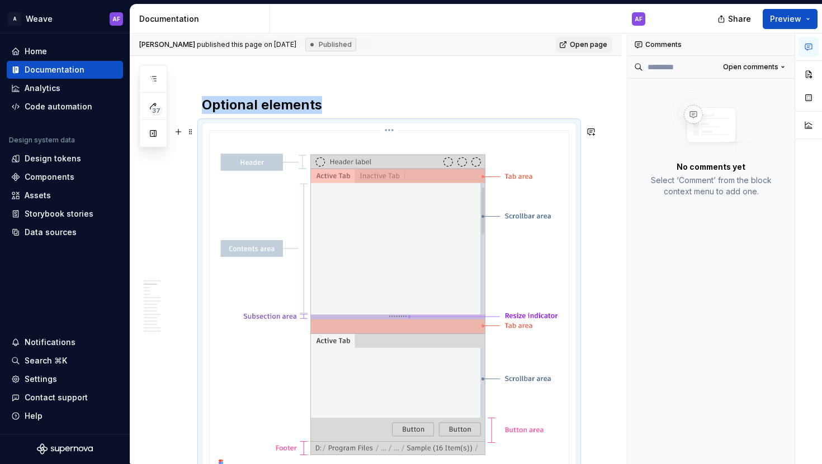
scroll to position [1433, 0]
click at [454, 258] on img at bounding box center [389, 303] width 350 height 336
click at [463, 255] on img at bounding box center [389, 303] width 350 height 336
click at [807, 75] on button "button" at bounding box center [808, 74] width 20 height 20
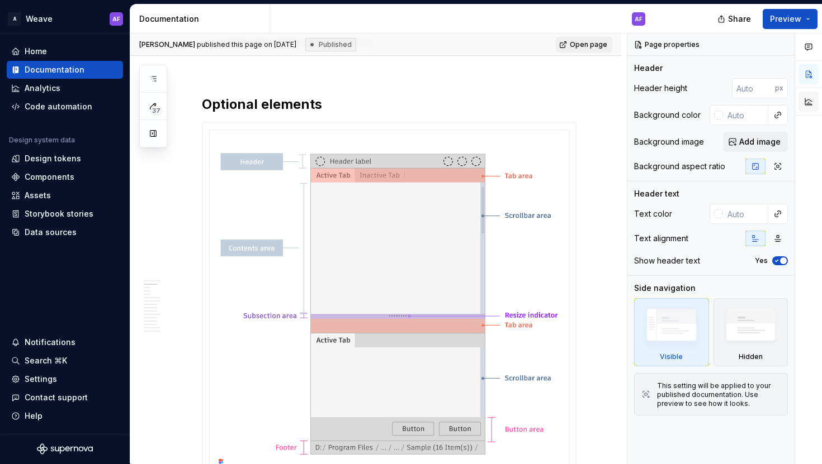
click at [811, 102] on button "button" at bounding box center [808, 102] width 20 height 20
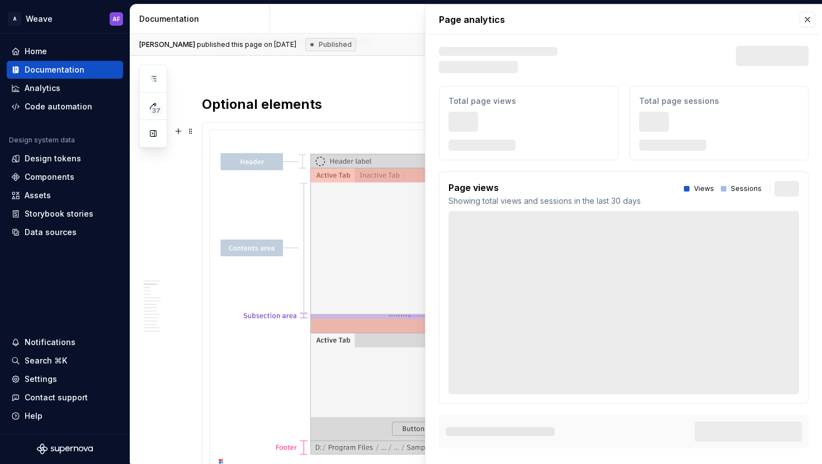
click at [494, 216] on div "Page views Showing total views and sessions in the last 30 days Views Sessions" at bounding box center [623, 288] width 369 height 233
click at [316, 234] on img at bounding box center [389, 303] width 350 height 336
click at [319, 234] on img at bounding box center [389, 303] width 350 height 336
click at [805, 16] on button "button" at bounding box center [807, 20] width 16 height 16
type textarea "*"
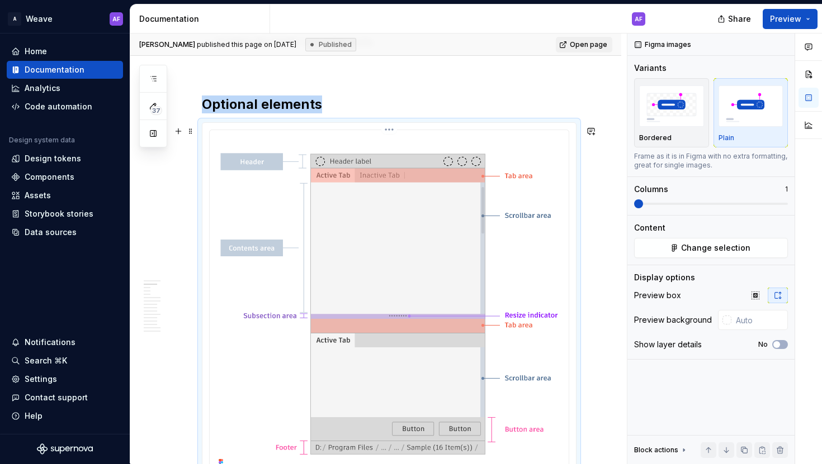
click at [463, 241] on img at bounding box center [389, 303] width 350 height 336
click at [809, 74] on button "button" at bounding box center [808, 74] width 20 height 20
click at [436, 334] on img at bounding box center [389, 303] width 350 height 336
click at [511, 243] on img at bounding box center [389, 303] width 350 height 336
click at [726, 240] on button "Change selection" at bounding box center [711, 248] width 154 height 20
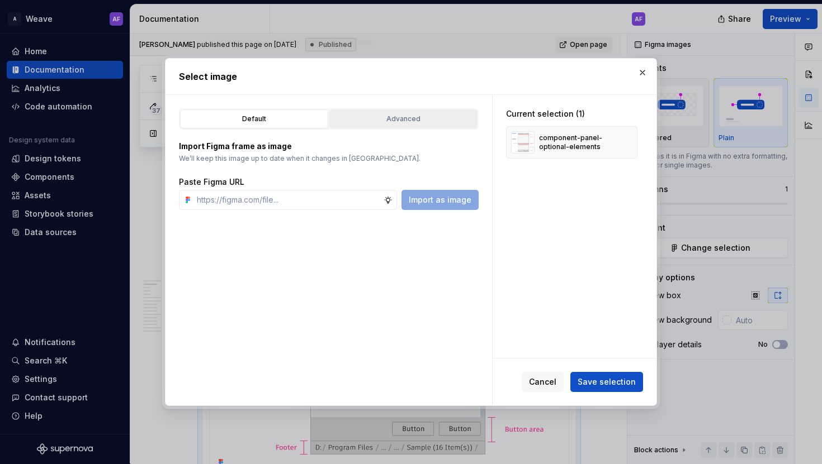
click at [419, 114] on div "Advanced" at bounding box center [403, 118] width 140 height 11
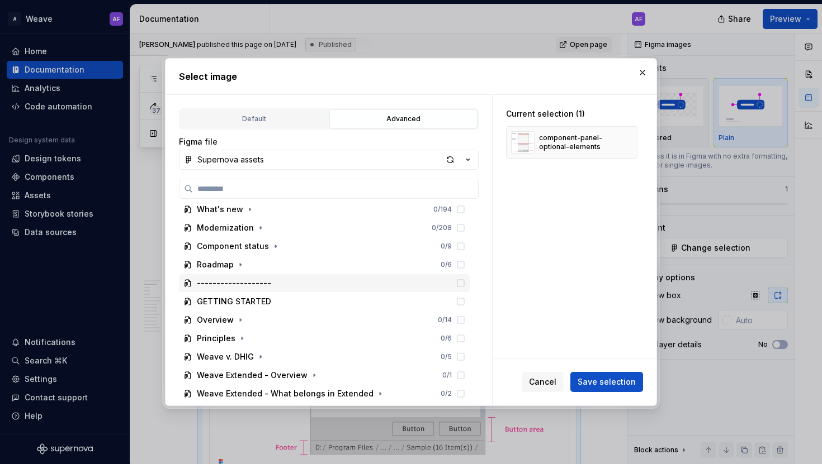
scroll to position [59, 0]
type input "*"
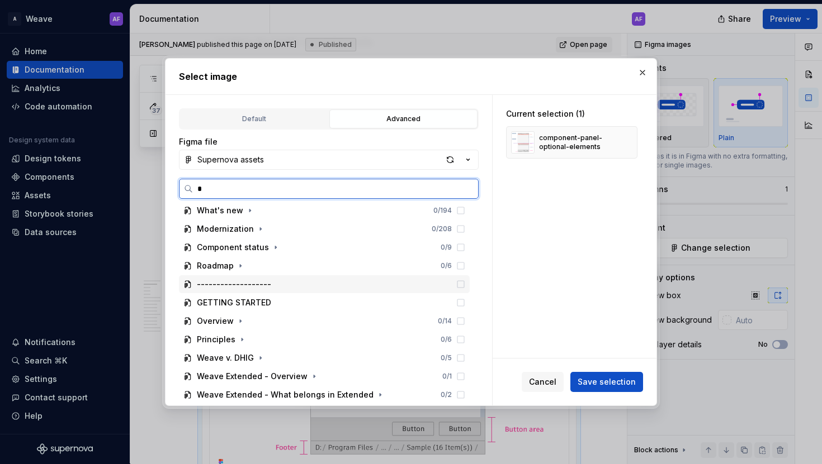
scroll to position [0, 0]
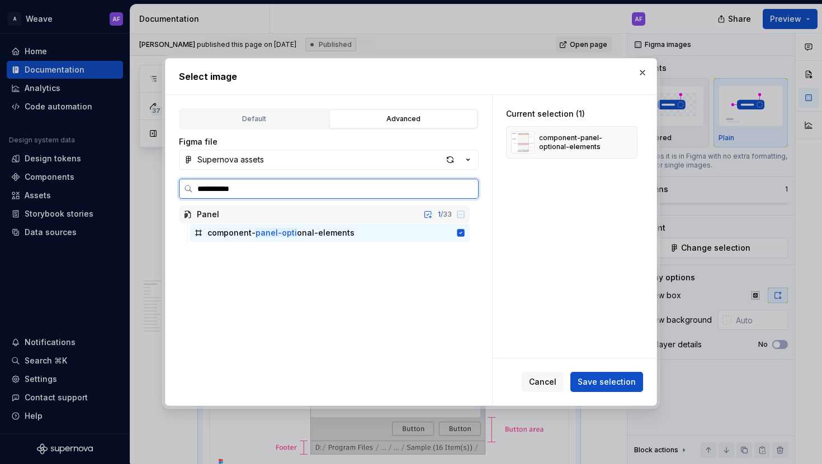
type input "**********"
click at [359, 230] on div "component- panel-option al-elements" at bounding box center [329, 233] width 280 height 18
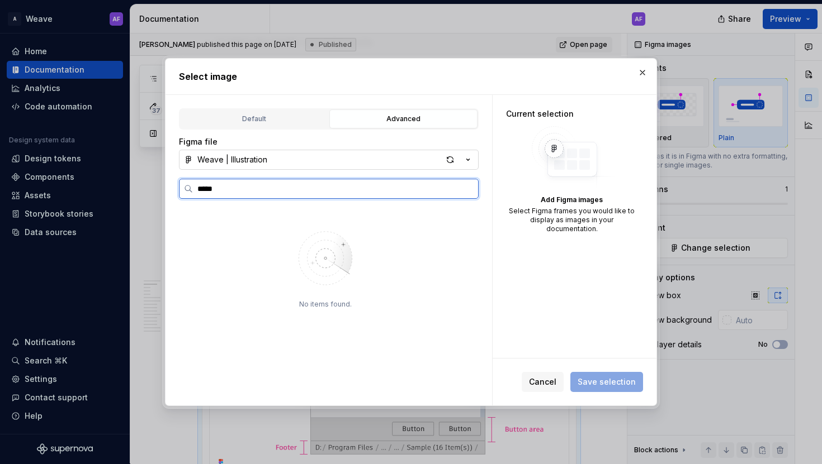
type input "****"
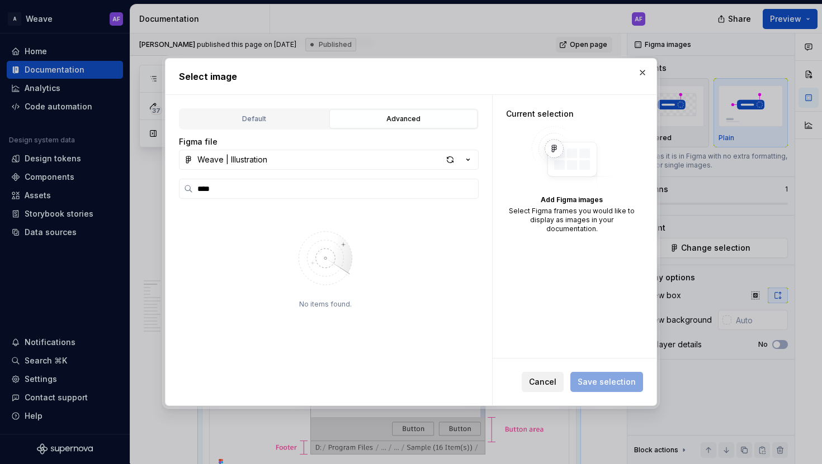
click at [532, 387] on button "Cancel" at bounding box center [542, 382] width 42 height 20
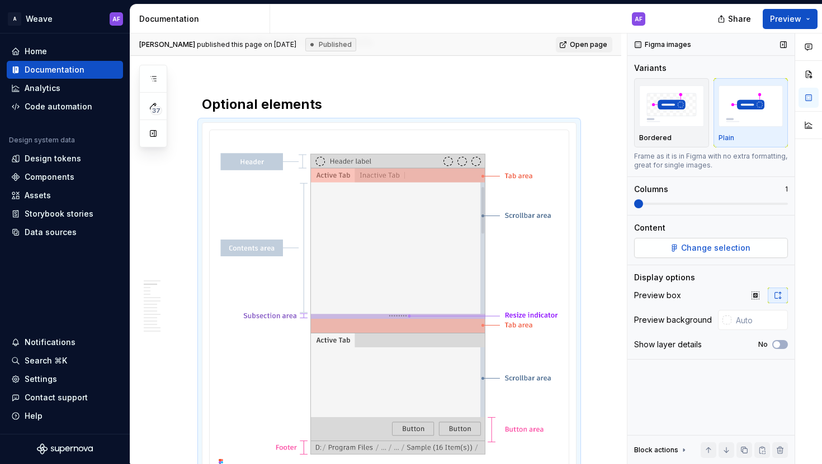
click at [701, 251] on span "Change selection" at bounding box center [715, 248] width 69 height 11
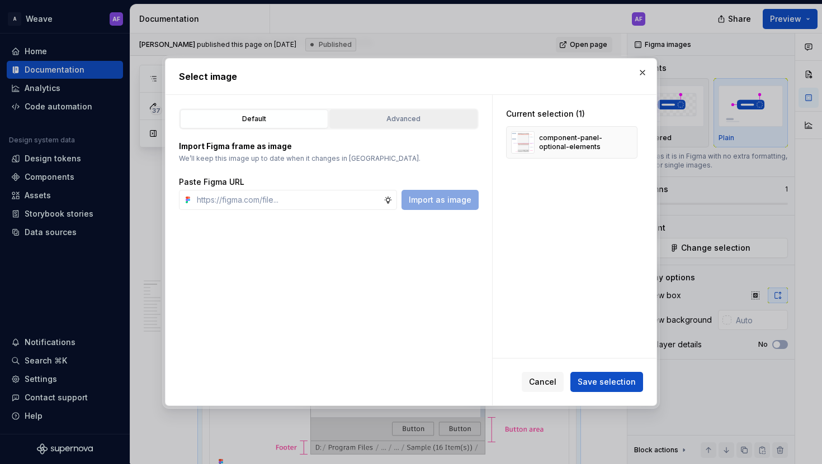
click at [426, 119] on div "Advanced" at bounding box center [403, 118] width 140 height 11
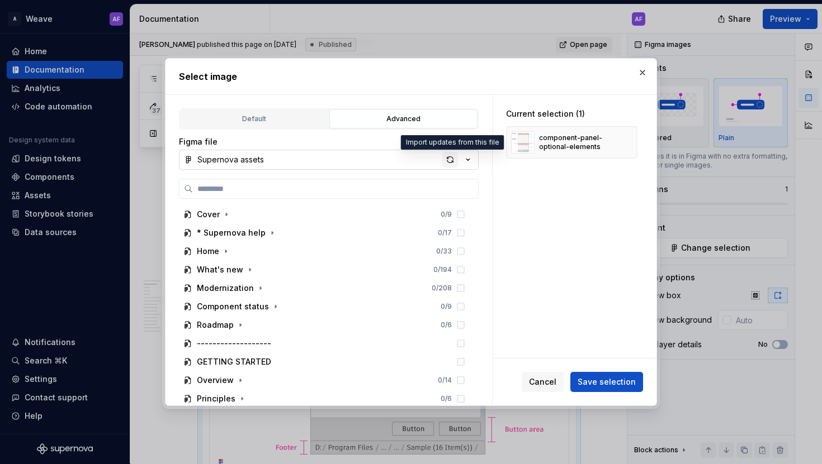
click at [452, 163] on div "button" at bounding box center [450, 160] width 16 height 16
type textarea "*"
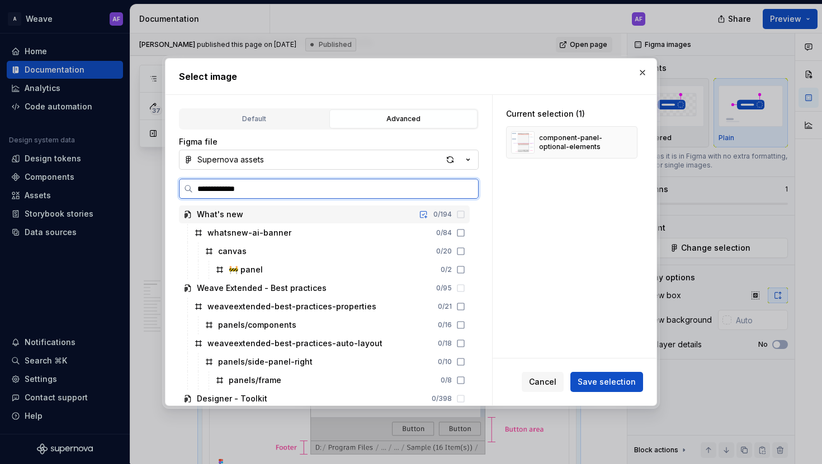
type input "**********"
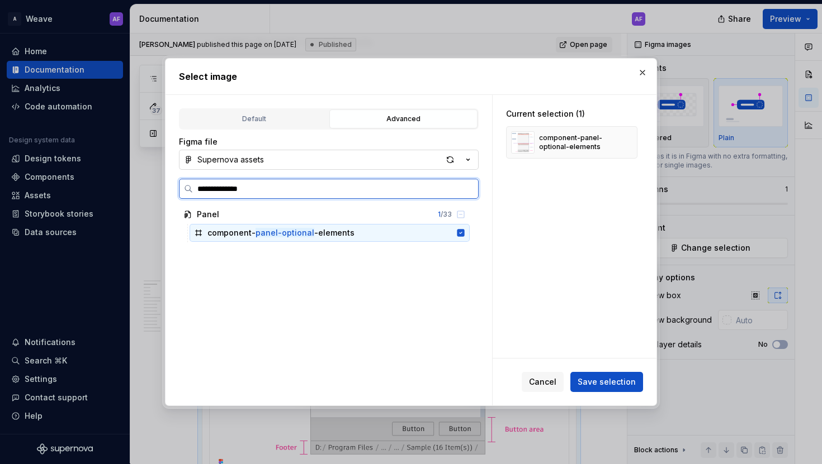
click at [464, 232] on icon at bounding box center [460, 232] width 7 height 7
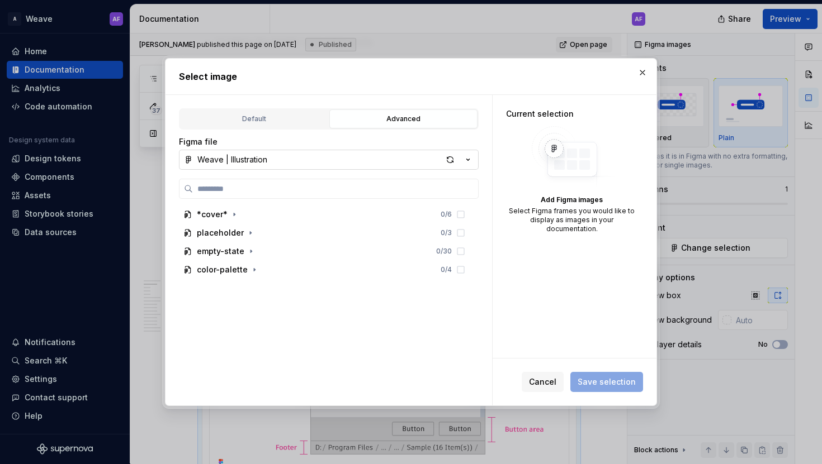
type textarea "*"
click at [344, 162] on button "Weave | Illustration" at bounding box center [329, 160] width 300 height 20
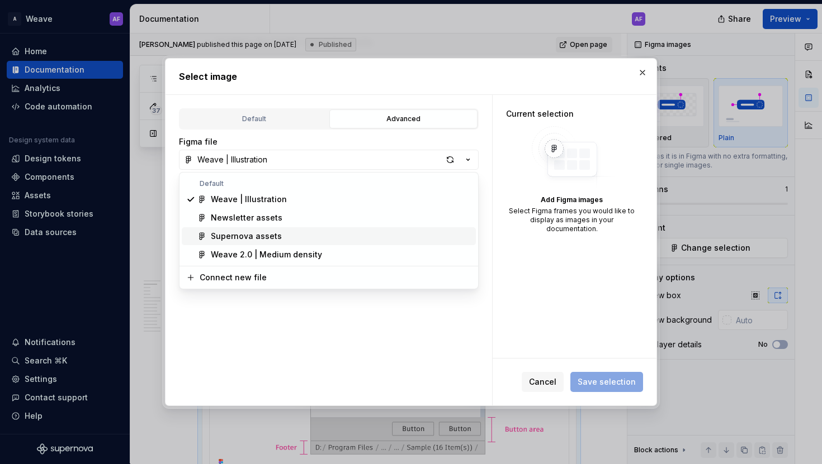
click at [327, 233] on div "Supernova assets" at bounding box center [341, 236] width 260 height 11
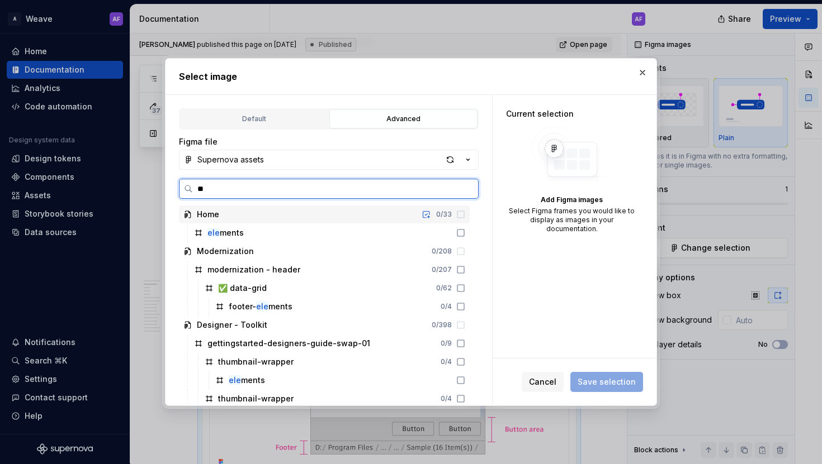
type input "*"
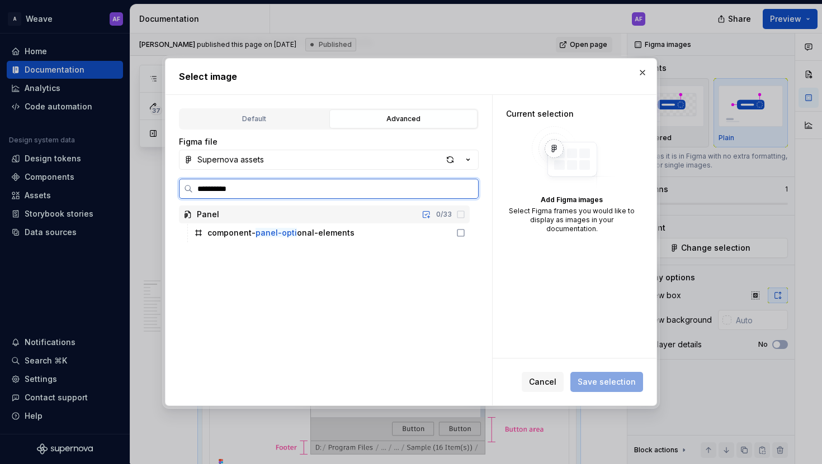
type input "**********"
click at [384, 238] on div "component- panel-optio nal-elements" at bounding box center [329, 233] width 280 height 18
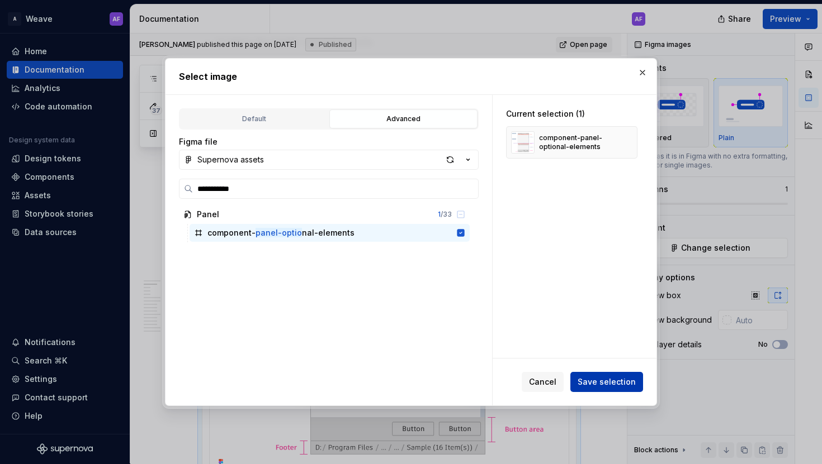
click at [606, 383] on span "Save selection" at bounding box center [606, 382] width 58 height 11
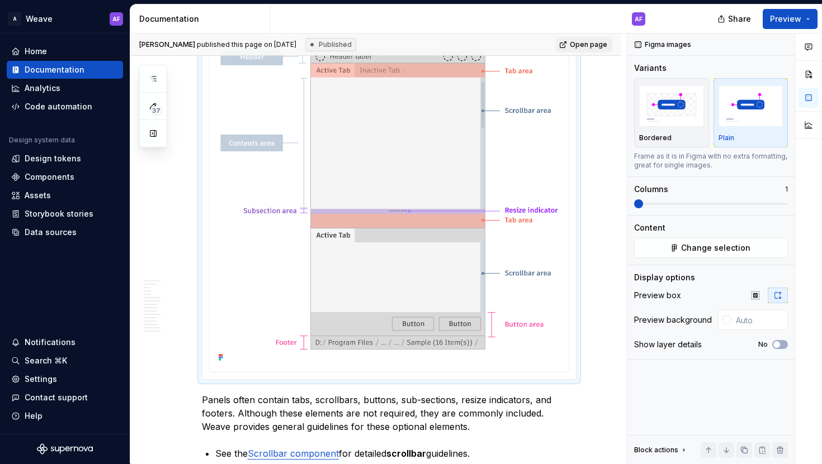
scroll to position [1539, 0]
click at [706, 248] on span "Change selection" at bounding box center [715, 248] width 69 height 11
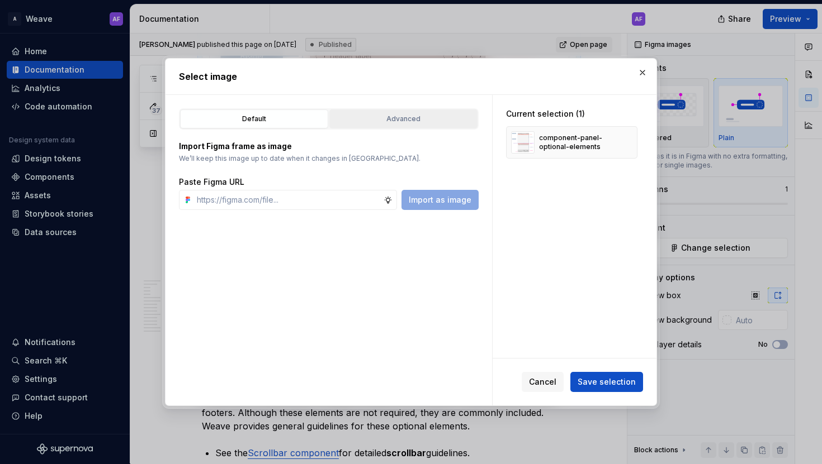
click at [406, 114] on div "Advanced" at bounding box center [403, 118] width 140 height 11
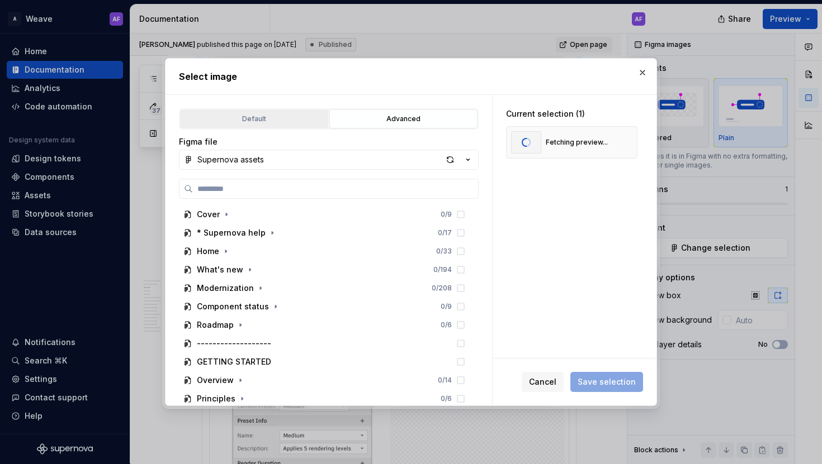
type textarea "*"
click at [258, 115] on div "Default" at bounding box center [254, 118] width 140 height 11
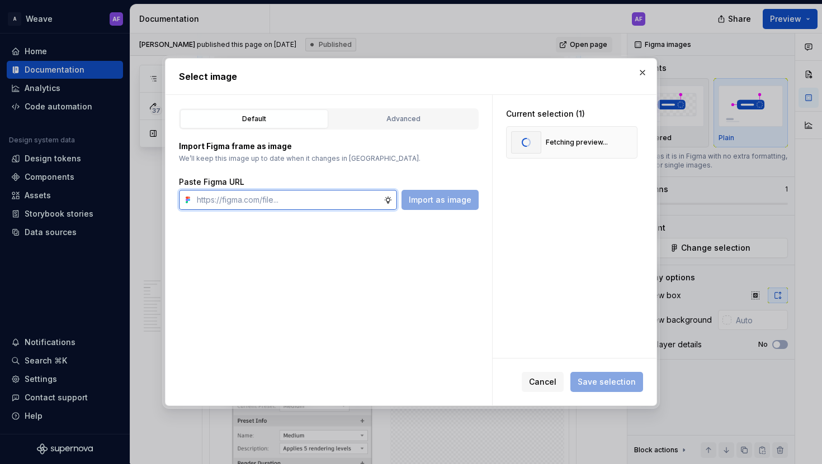
click at [280, 202] on input "text" at bounding box center [287, 200] width 191 height 20
paste input "https://www.figma.com/design/gPaJL981jRUYmQkfOyRTEH/Supernova-assets?node-id=41…"
type input "https://www.figma.com/design/gPaJL981jRUYmQkfOyRTEH/Supernova-assets?node-id=41…"
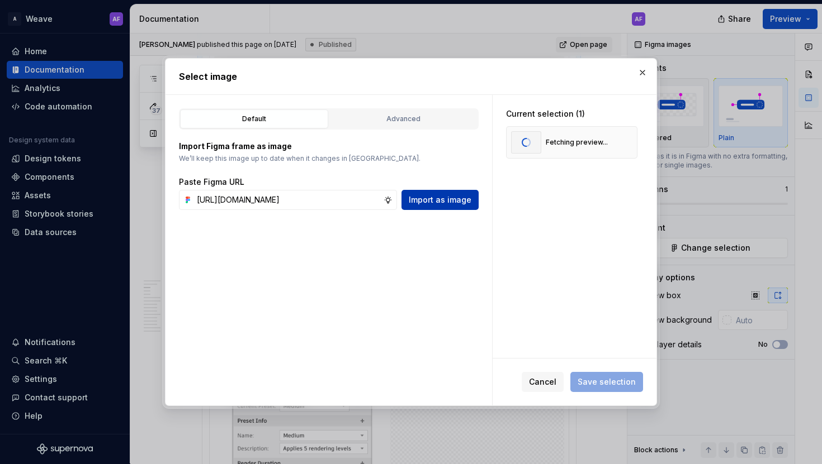
click at [445, 205] on span "Import as image" at bounding box center [440, 200] width 63 height 11
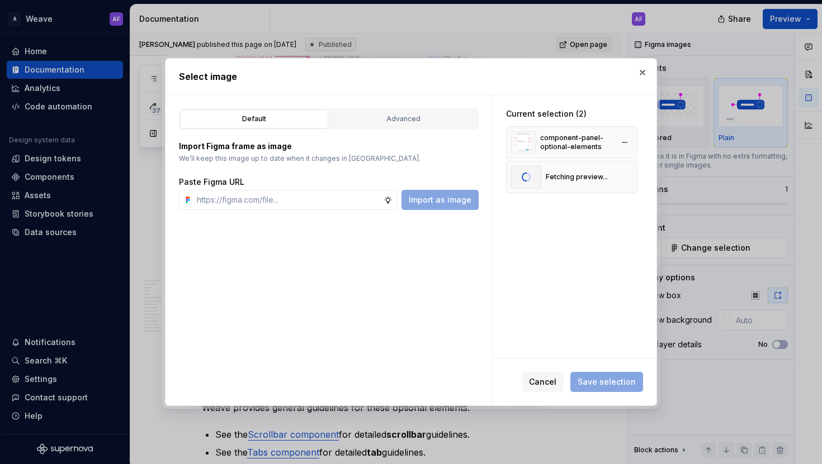
click at [554, 146] on div "component-panel-optional-elements" at bounding box center [576, 143] width 72 height 18
click at [631, 177] on button "button" at bounding box center [624, 177] width 16 height 16
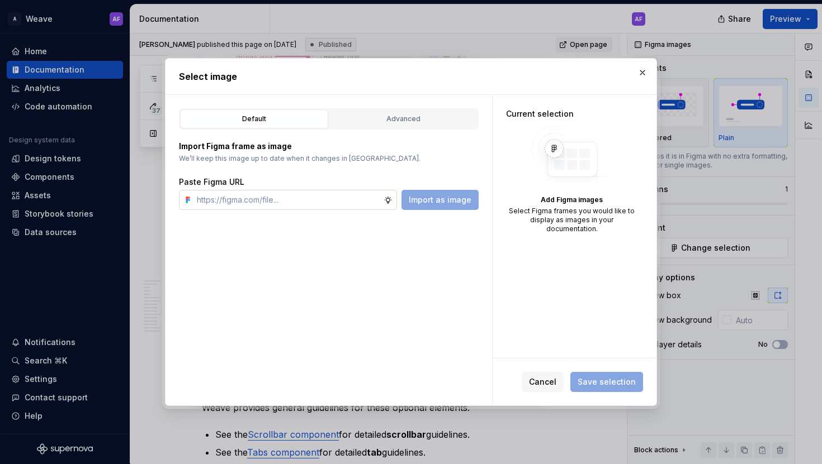
click at [353, 201] on input "text" at bounding box center [287, 200] width 191 height 20
paste input "https://www.figma.com/design/gPaJL981jRUYmQkfOyRTEH/Supernova-assets?node-id=41…"
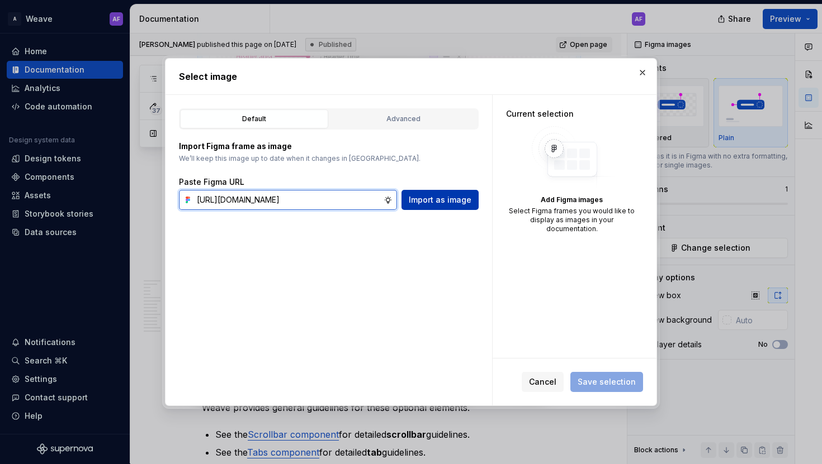
type input "https://www.figma.com/design/gPaJL981jRUYmQkfOyRTEH/Supernova-assets?node-id=41…"
click at [430, 195] on span "Import as image" at bounding box center [440, 200] width 63 height 11
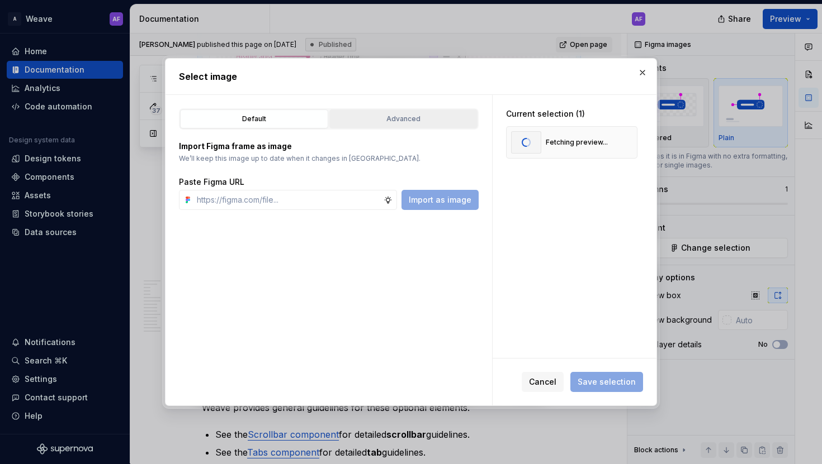
click at [438, 118] on div "Advanced" at bounding box center [403, 118] width 140 height 11
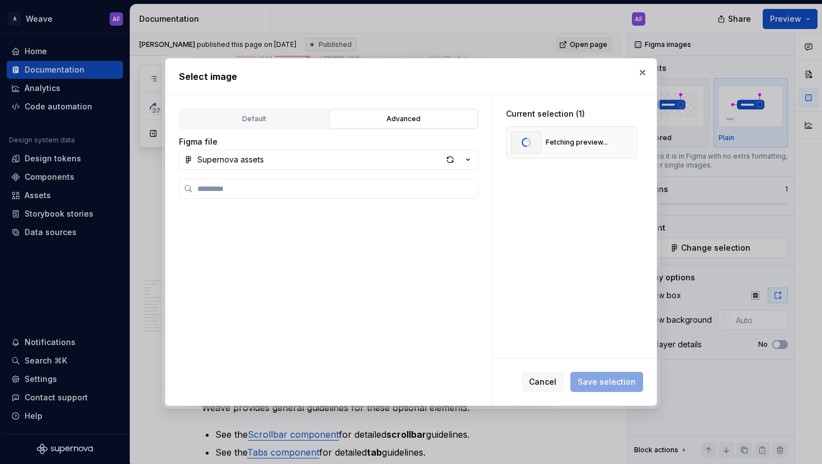
scroll to position [2585, 0]
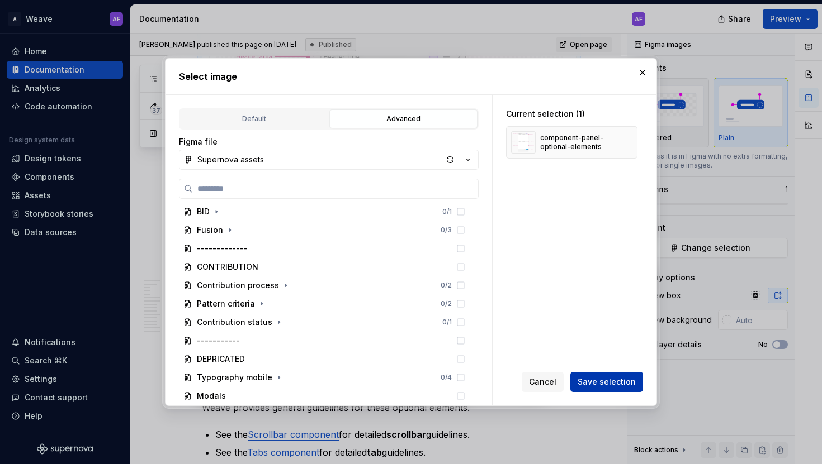
click at [608, 375] on button "Save selection" at bounding box center [606, 382] width 73 height 20
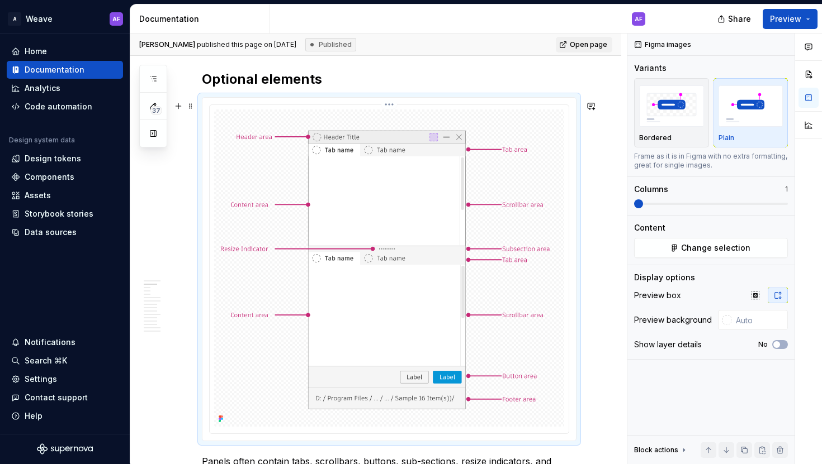
scroll to position [1459, 0]
click at [723, 117] on img "button" at bounding box center [750, 106] width 65 height 41
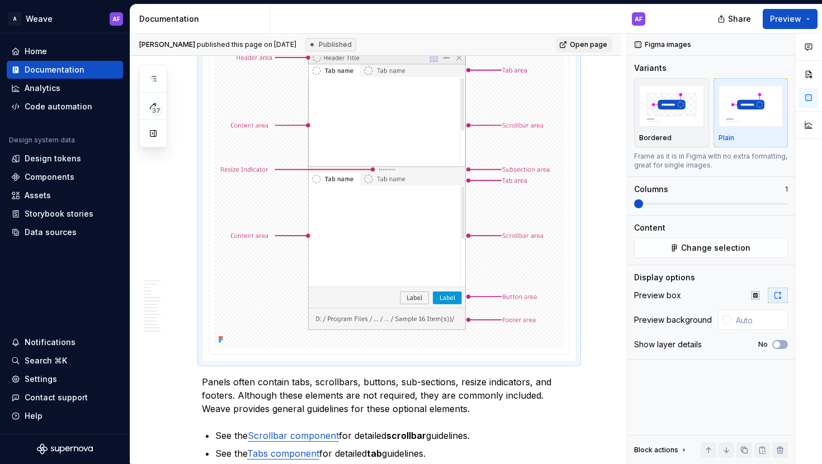
scroll to position [1429, 0]
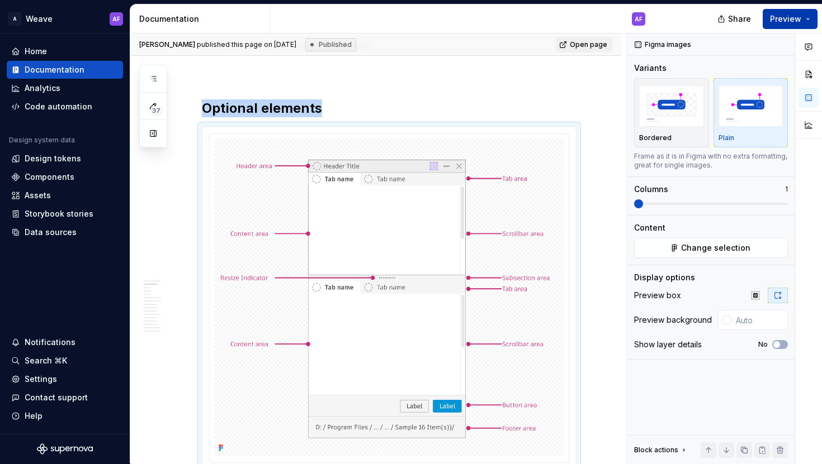
click at [767, 20] on button "Preview" at bounding box center [789, 19] width 55 height 20
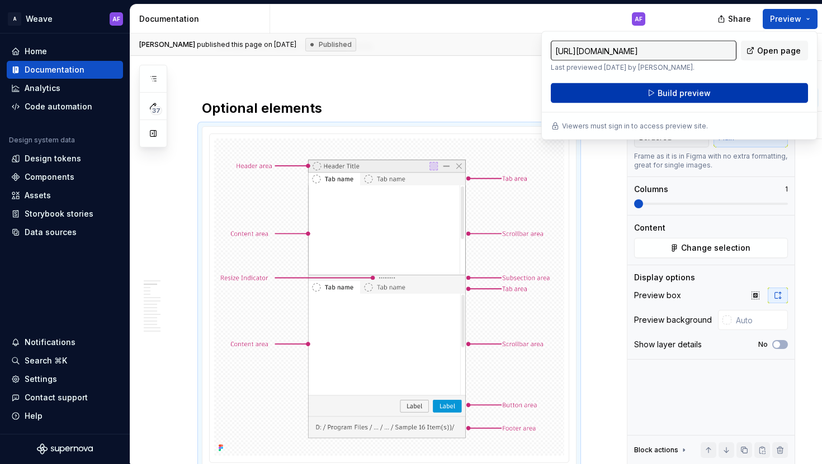
type textarea "*"
click at [712, 90] on button "Build preview" at bounding box center [679, 93] width 257 height 20
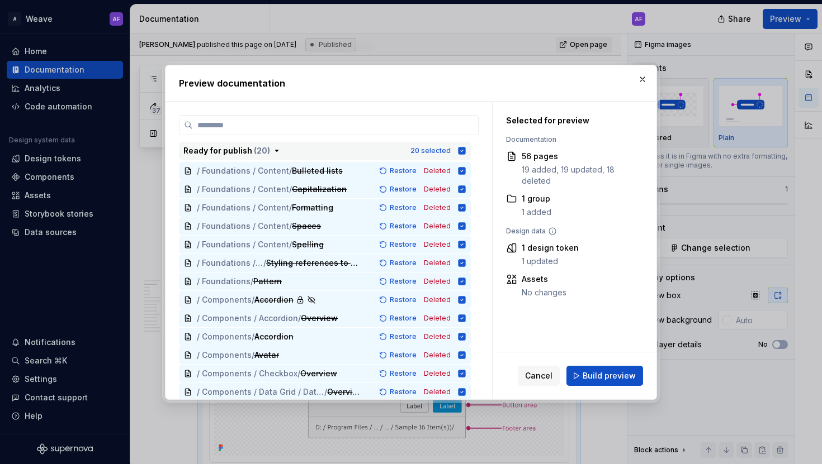
click at [466, 149] on icon "button" at bounding box center [461, 150] width 7 height 7
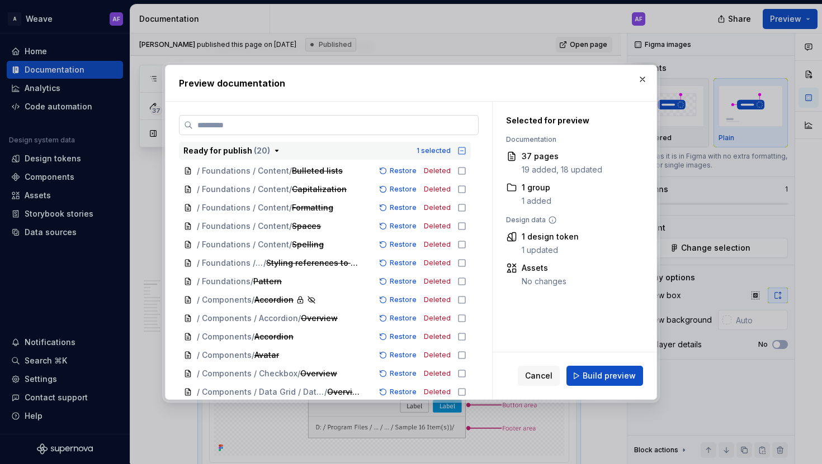
click at [315, 118] on label at bounding box center [329, 125] width 300 height 20
click at [315, 120] on input "search" at bounding box center [335, 125] width 285 height 11
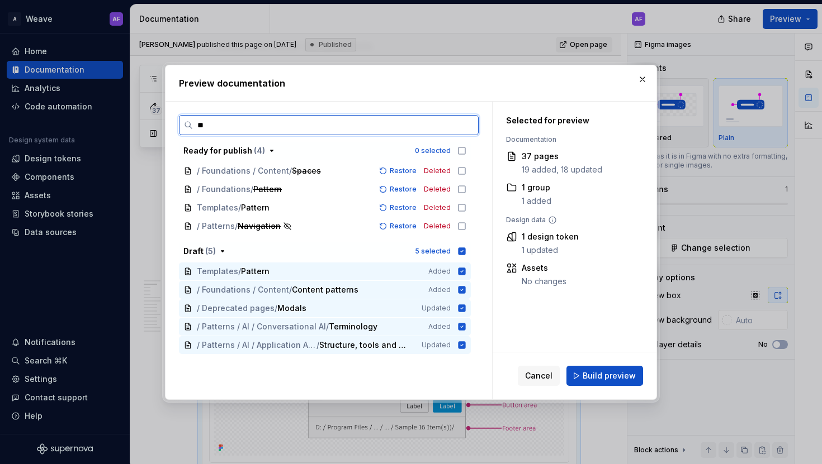
type input "**"
click at [542, 376] on span "Cancel" at bounding box center [538, 376] width 27 height 11
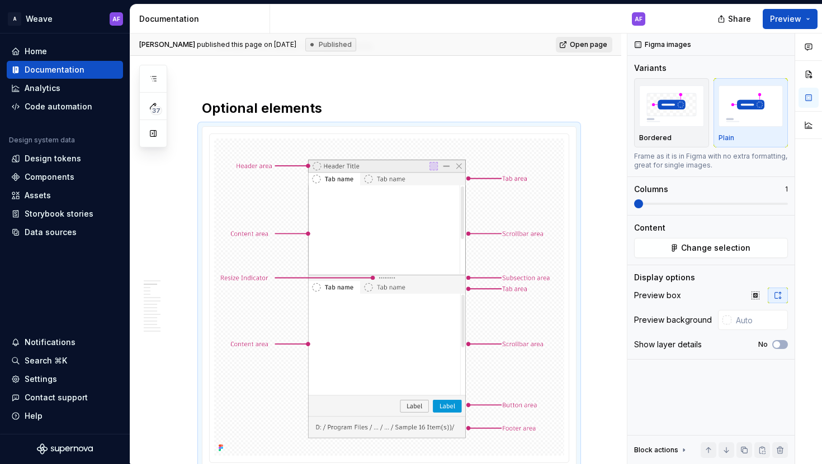
click at [599, 43] on span "Open page" at bounding box center [588, 44] width 37 height 9
click at [781, 24] on span "Preview" at bounding box center [785, 18] width 31 height 11
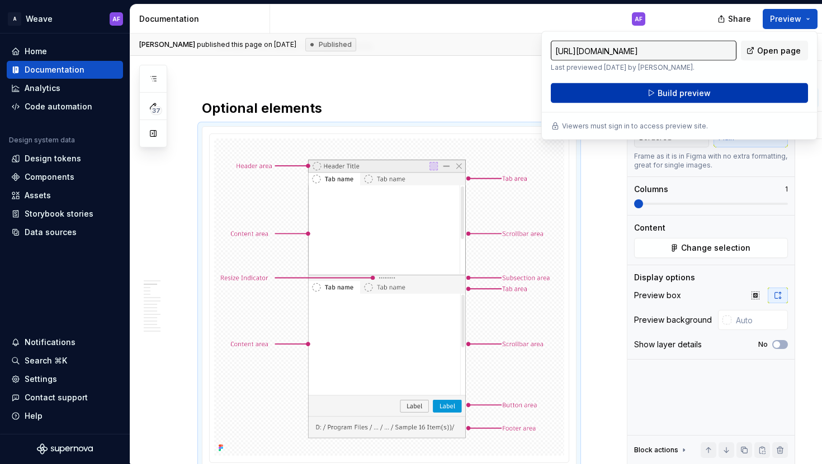
click at [738, 99] on button "Build preview" at bounding box center [679, 93] width 257 height 20
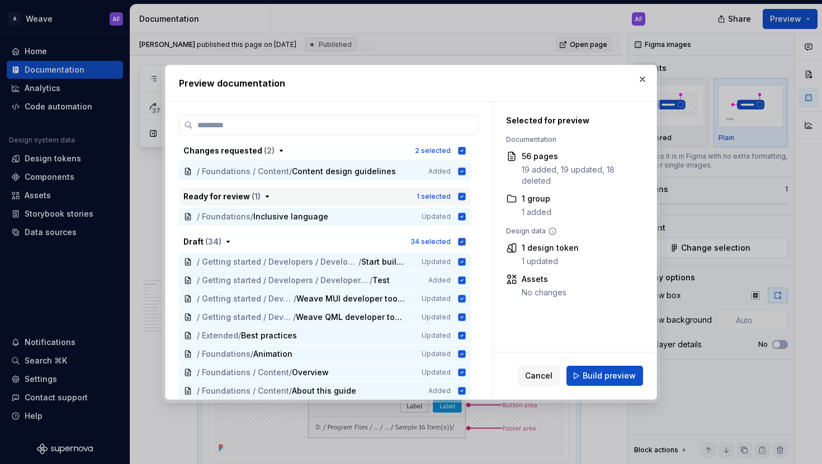
scroll to position [0, 0]
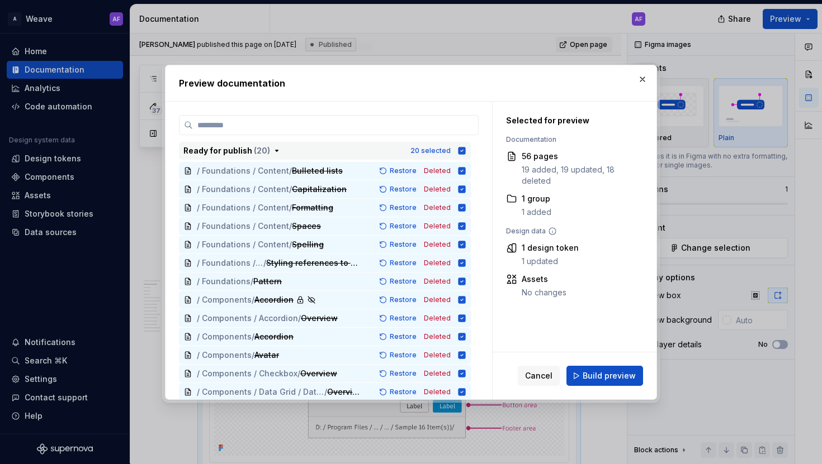
click at [466, 150] on icon "button" at bounding box center [461, 150] width 9 height 9
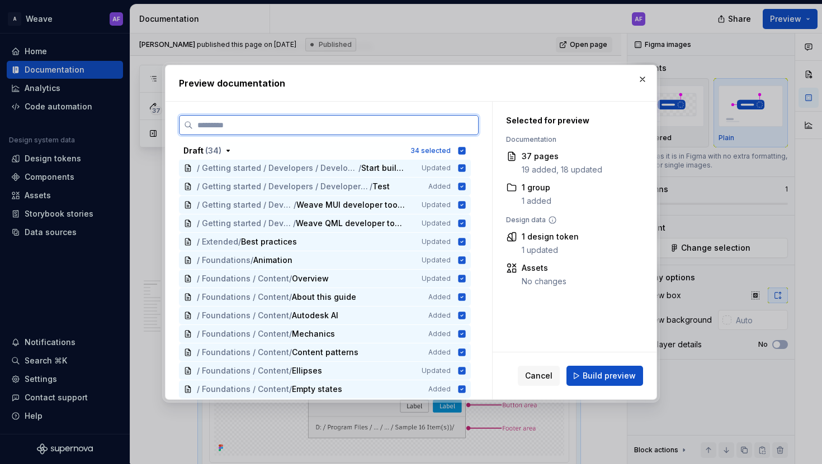
scroll to position [399, 0]
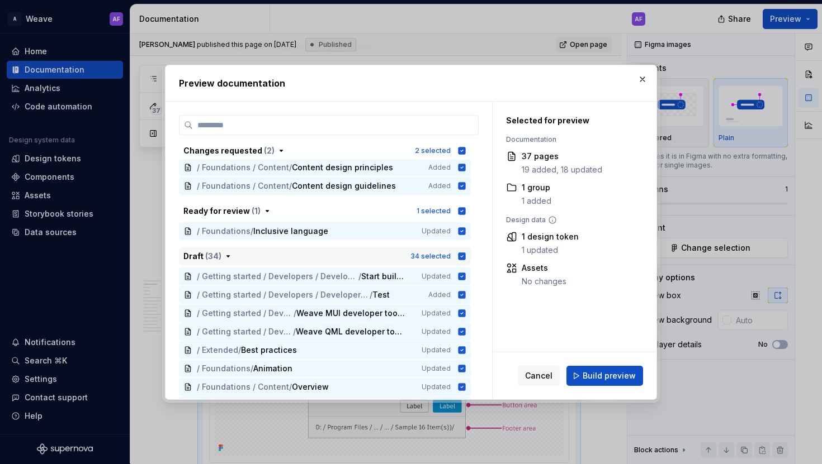
click at [466, 254] on icon "button" at bounding box center [461, 256] width 7 height 7
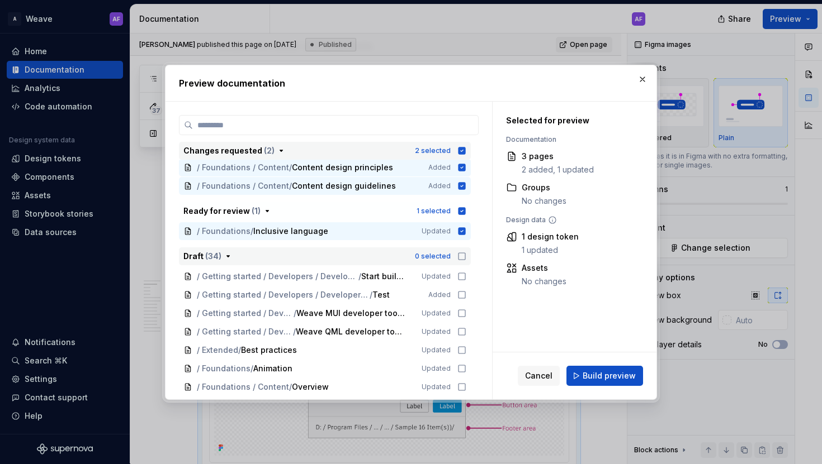
click at [466, 146] on icon "button" at bounding box center [461, 150] width 9 height 9
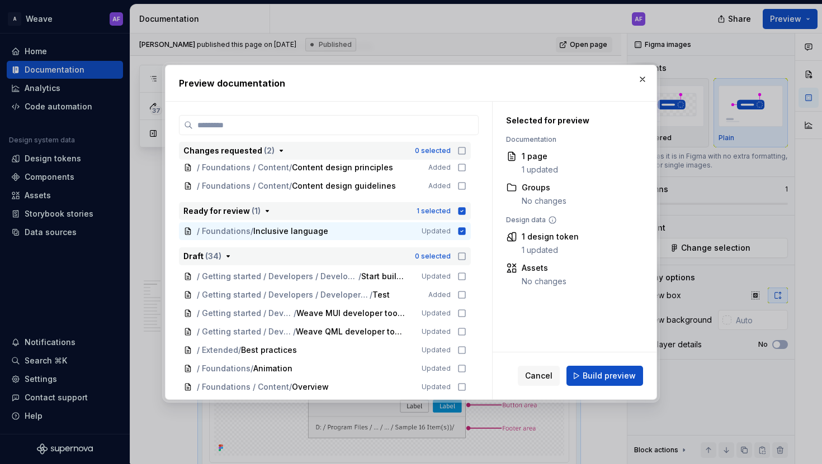
click at [466, 208] on icon "button" at bounding box center [461, 210] width 7 height 7
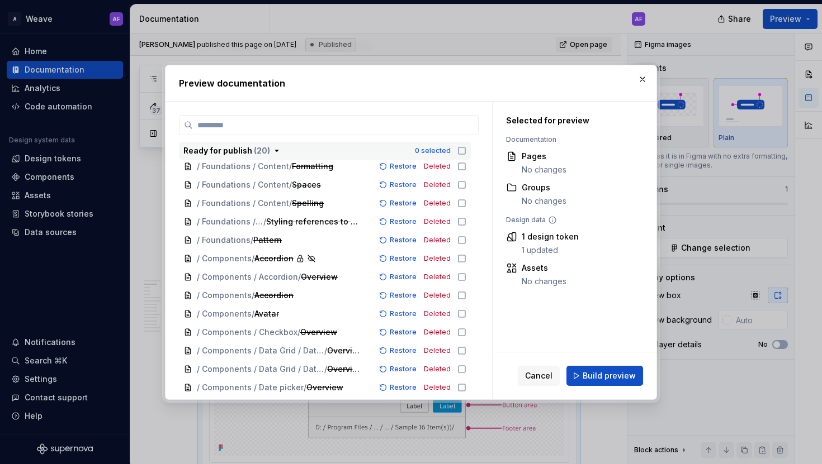
scroll to position [0, 0]
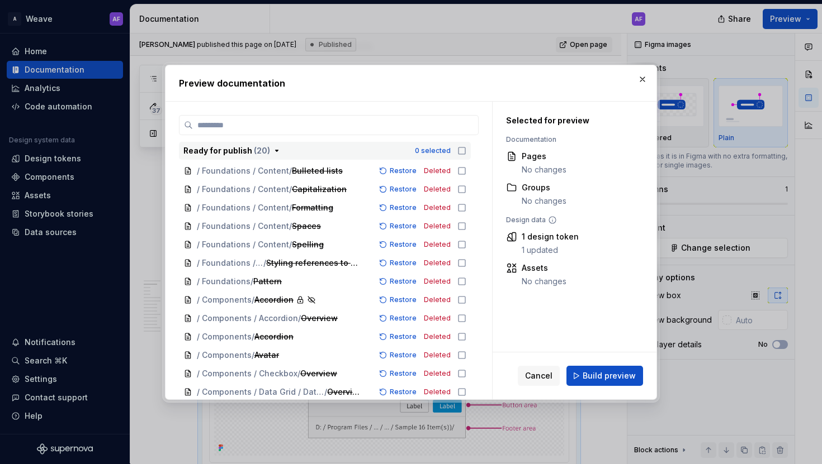
click at [466, 148] on icon "button" at bounding box center [461, 150] width 9 height 9
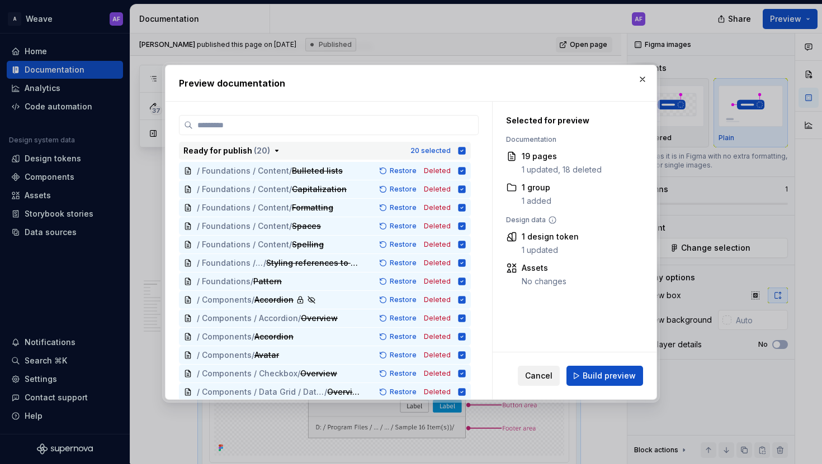
click at [552, 376] on span "Cancel" at bounding box center [538, 376] width 27 height 11
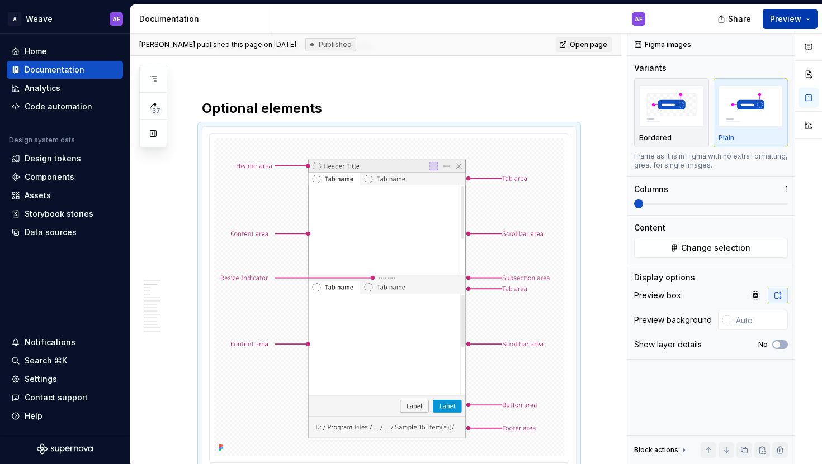
click at [775, 15] on span "Preview" at bounding box center [785, 18] width 31 height 11
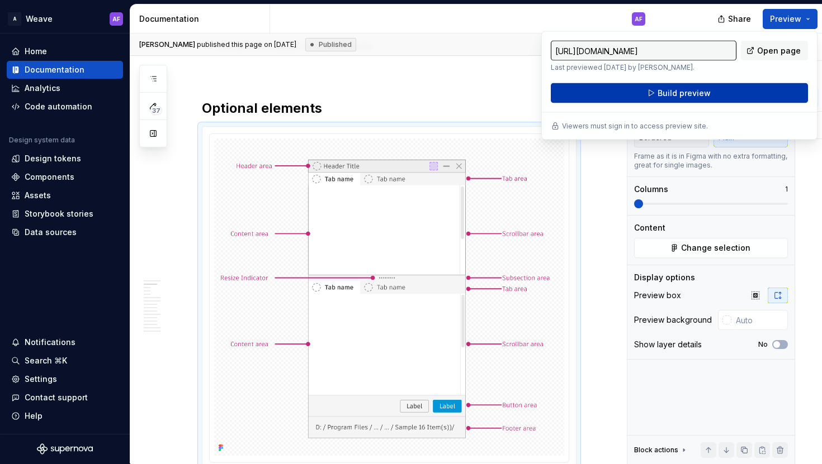
click at [656, 90] on button "Build preview" at bounding box center [679, 93] width 257 height 20
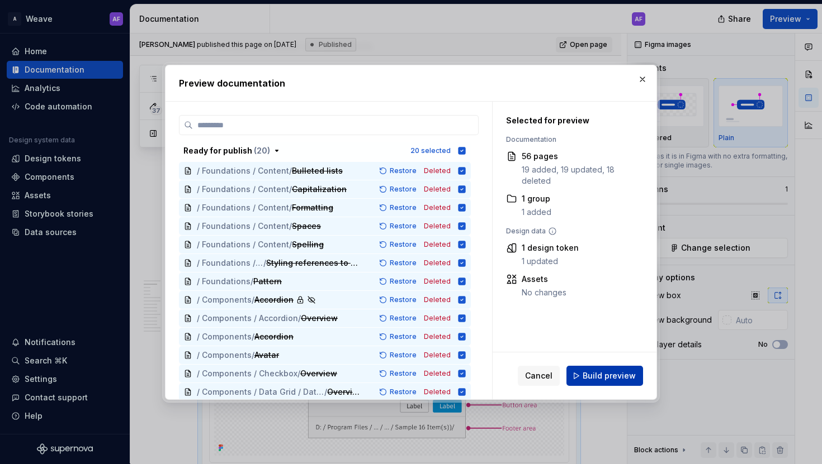
click at [602, 379] on span "Build preview" at bounding box center [608, 376] width 53 height 11
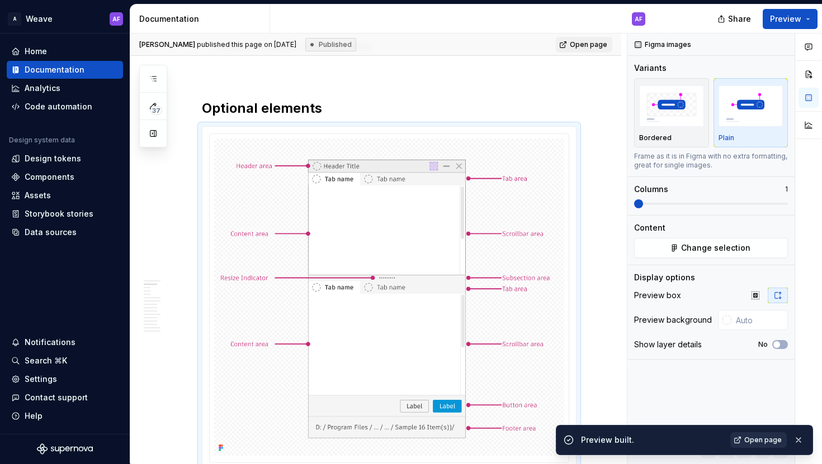
click at [753, 435] on link "Open page" at bounding box center [758, 441] width 56 height 16
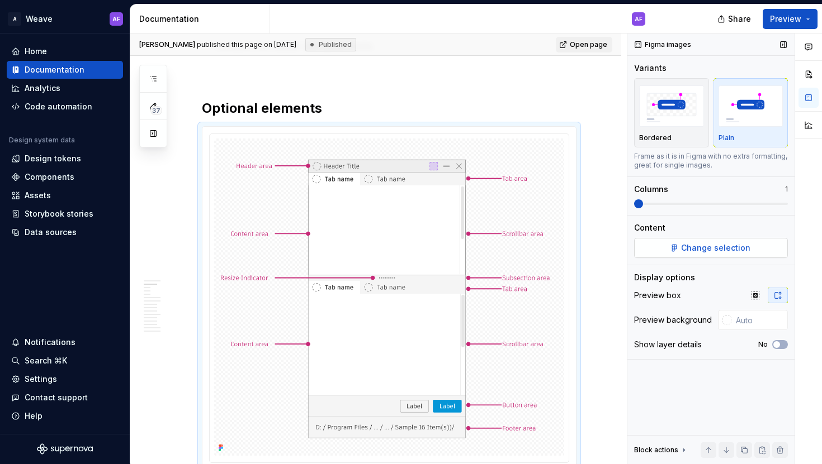
click at [685, 245] on span "Change selection" at bounding box center [715, 248] width 69 height 11
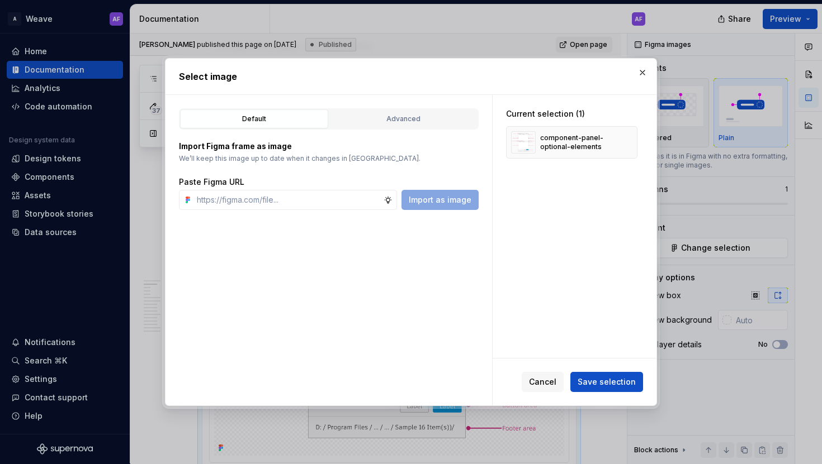
type textarea "*"
paste input "https://www.figma.com/design/gPaJL981jRUYmQkfOyRTEH/Supernova-assets?node-id=41…"
type input "https://www.figma.com/design/gPaJL981jRUYmQkfOyRTEH/Supernova-assets?node-id=41…"
type textarea "*"
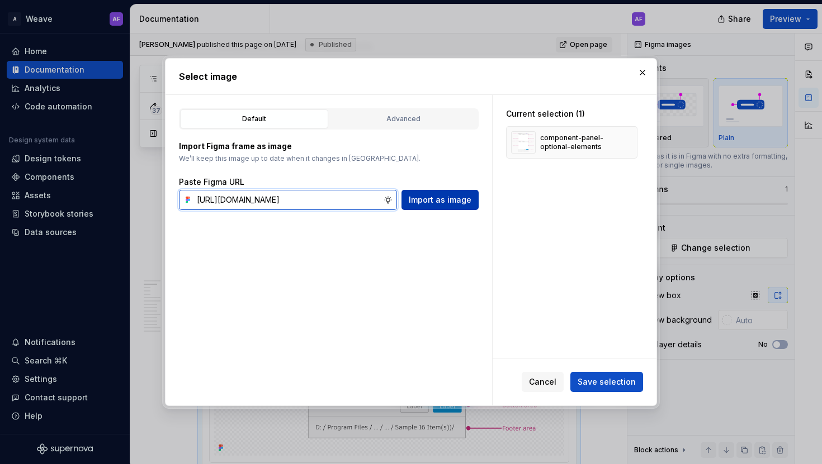
type input "https://www.figma.com/design/gPaJL981jRUYmQkfOyRTEH/Supernova-assets?node-id=41…"
click at [436, 196] on span "Import as image" at bounding box center [440, 200] width 63 height 11
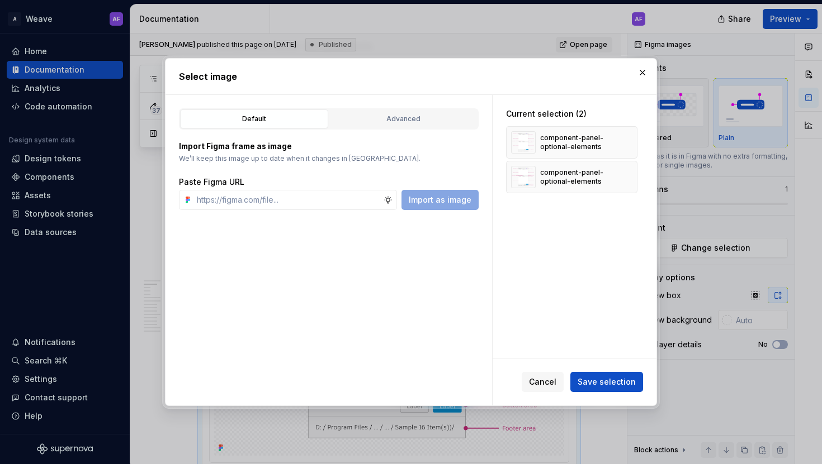
click at [612, 368] on div "Cancel Save selection" at bounding box center [574, 382] width 164 height 47
click at [613, 380] on span "Save selection" at bounding box center [606, 382] width 58 height 11
click at [627, 146] on button "button" at bounding box center [624, 143] width 16 height 16
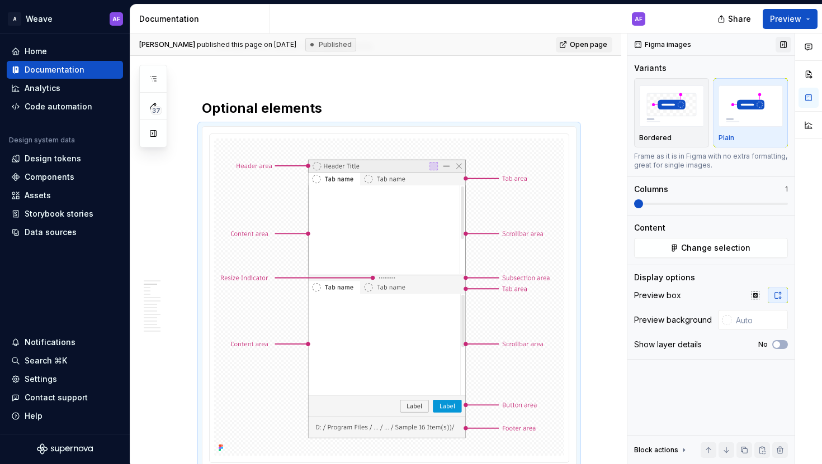
click at [785, 43] on button "button" at bounding box center [783, 45] width 16 height 16
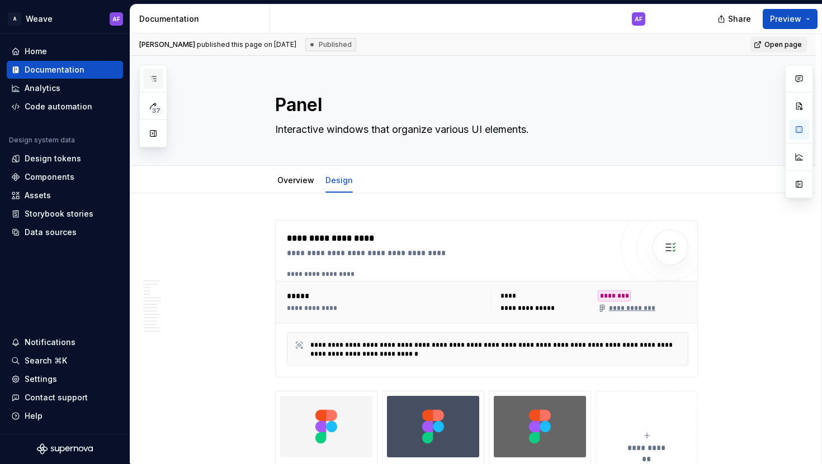
click at [153, 69] on button "button" at bounding box center [153, 79] width 20 height 20
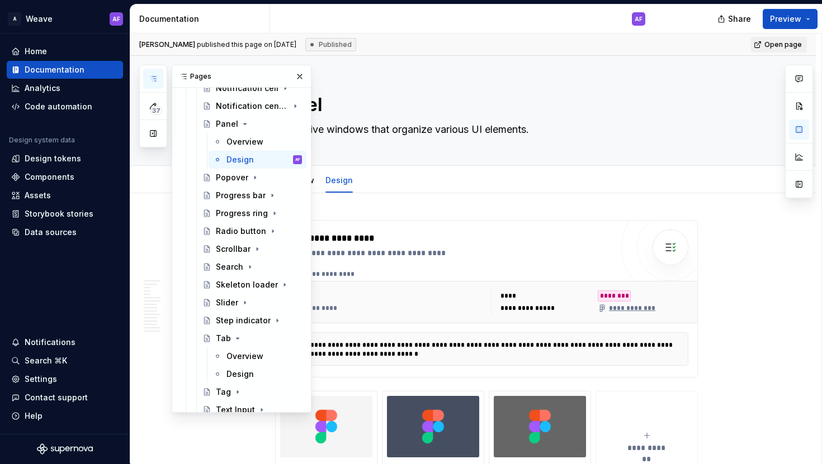
click at [153, 69] on button "button" at bounding box center [153, 79] width 20 height 20
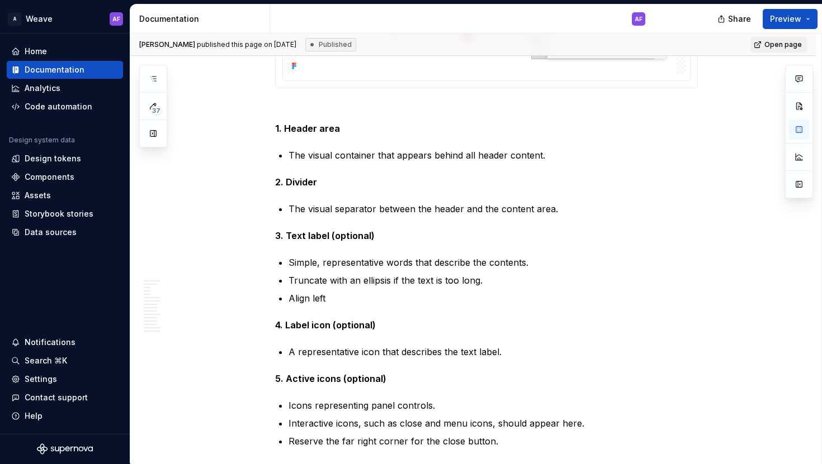
scroll to position [975, 0]
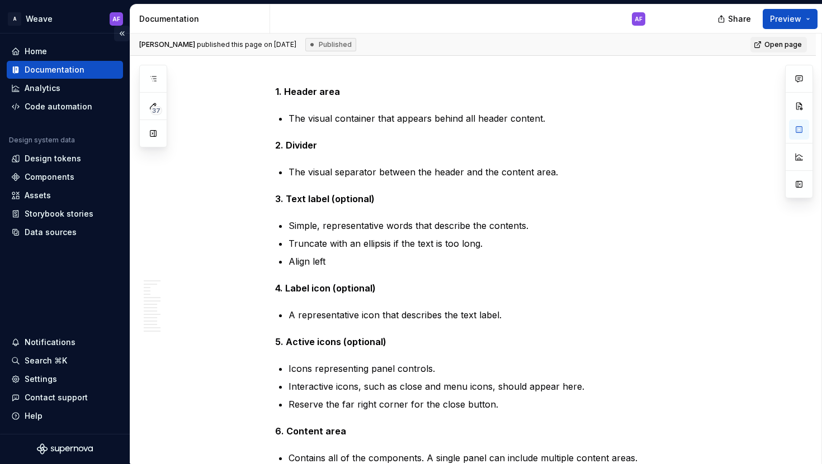
click at [123, 35] on button "Collapse sidebar" at bounding box center [122, 34] width 16 height 16
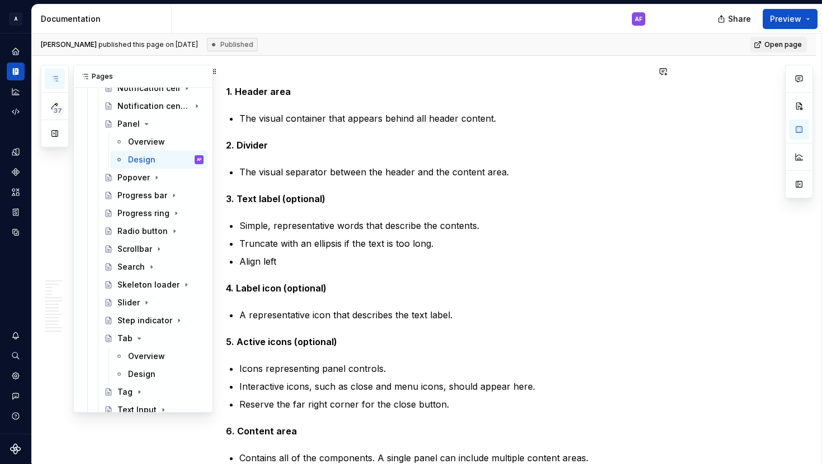
click at [53, 77] on icon "button" at bounding box center [54, 78] width 9 height 9
click at [58, 129] on button "button" at bounding box center [55, 134] width 20 height 20
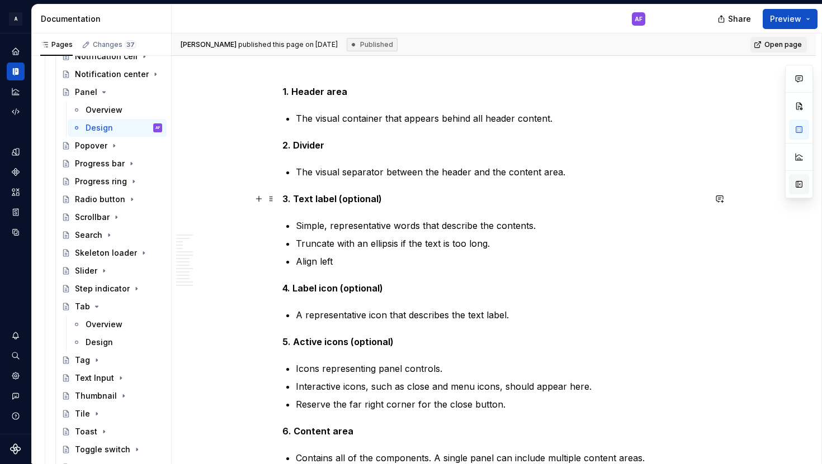
click at [799, 193] on button "button" at bounding box center [799, 184] width 20 height 20
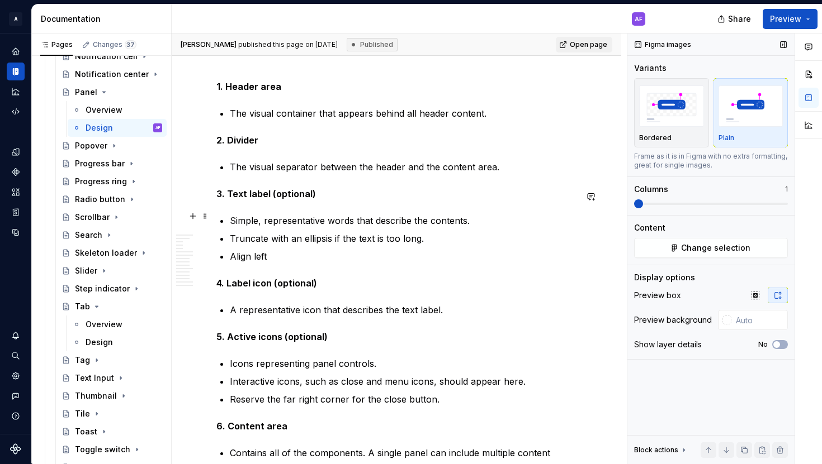
scroll to position [956, 0]
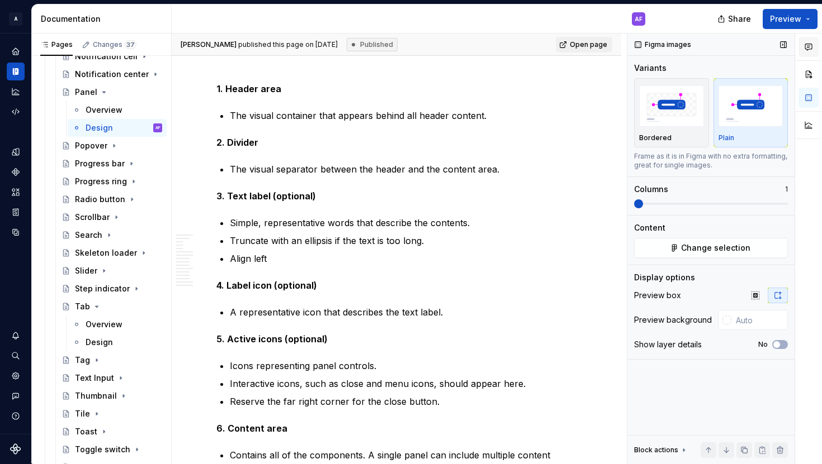
click at [807, 47] on icon "button" at bounding box center [808, 47] width 7 height 6
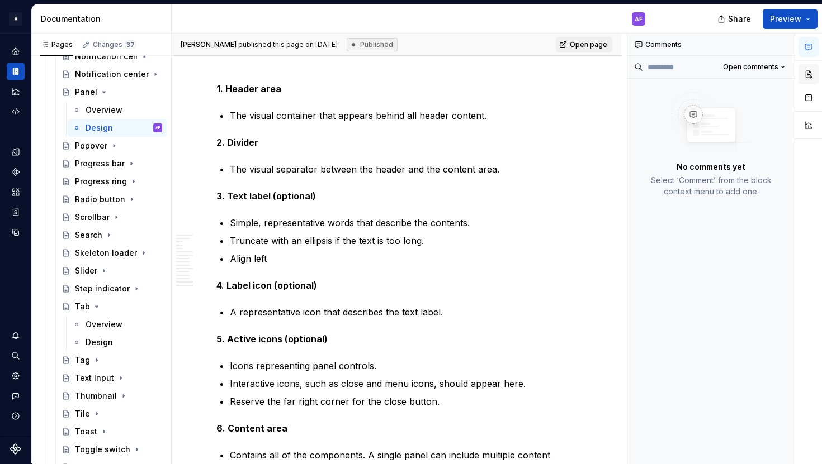
click at [813, 71] on button "button" at bounding box center [808, 74] width 20 height 20
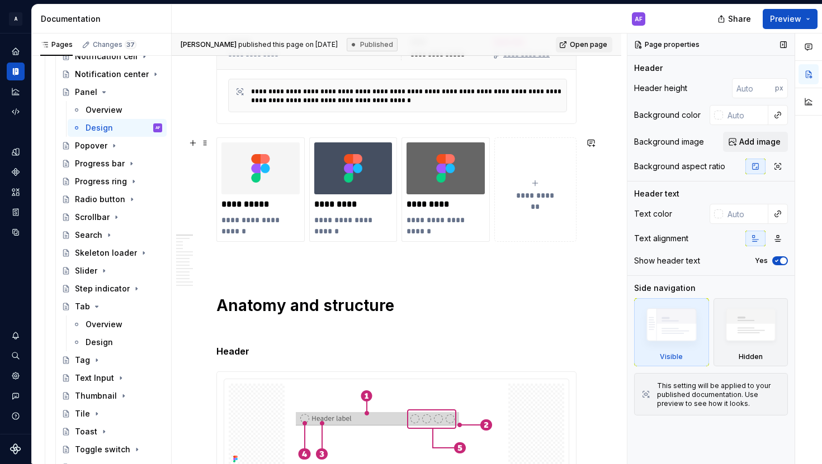
scroll to position [0, 0]
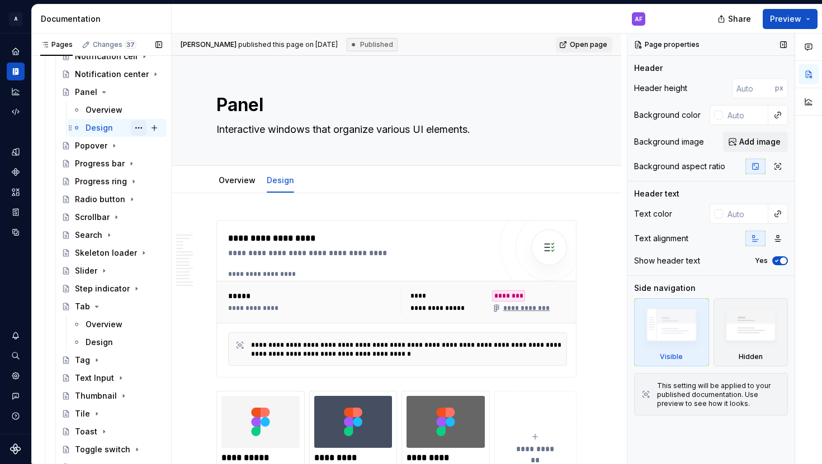
click at [133, 126] on button "Page tree" at bounding box center [139, 128] width 16 height 16
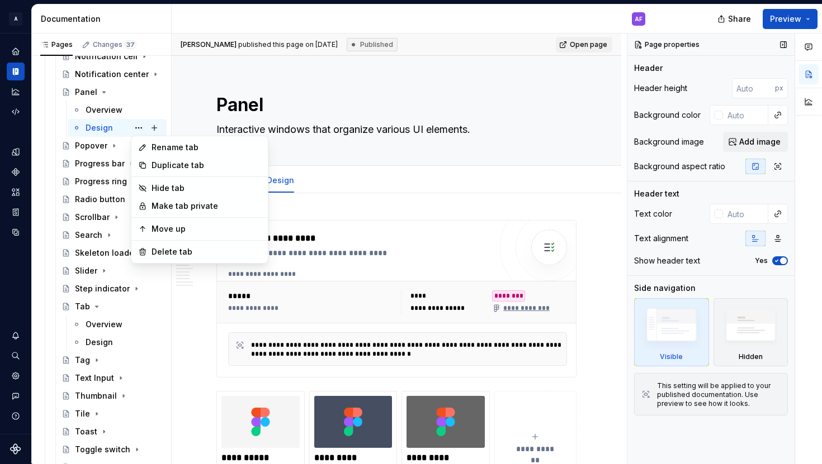
click at [423, 247] on html "A Weave AF Design system data Documentation AF Share Preview Pages Changes 37 A…" at bounding box center [411, 232] width 822 height 464
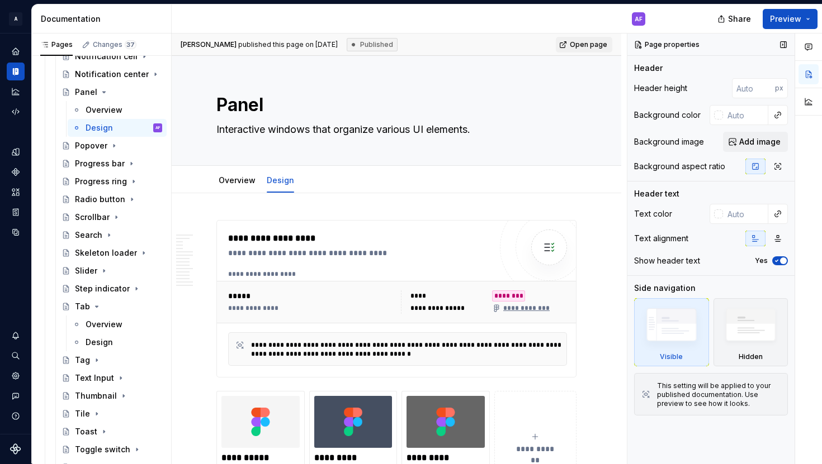
click at [355, 40] on div "Published" at bounding box center [372, 44] width 51 height 13
click at [307, 44] on span "Kourosh published this page on July 10, 2025" at bounding box center [259, 44] width 157 height 9
click at [809, 22] on button "Preview" at bounding box center [789, 19] width 55 height 20
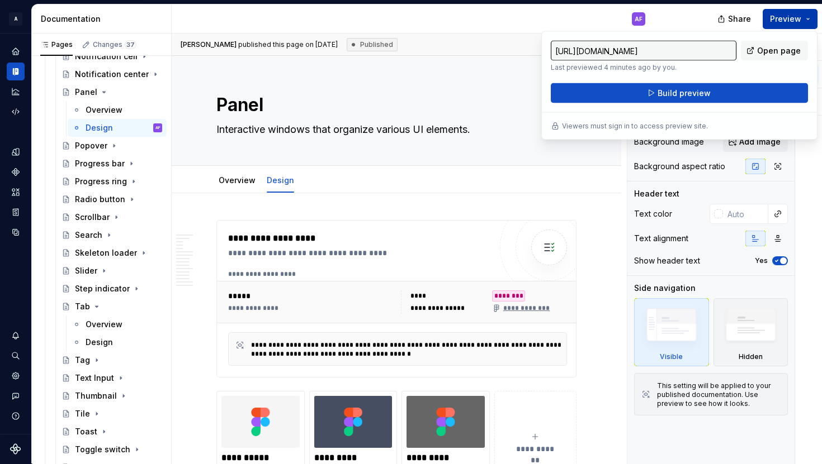
click at [809, 22] on button "Preview" at bounding box center [789, 19] width 55 height 20
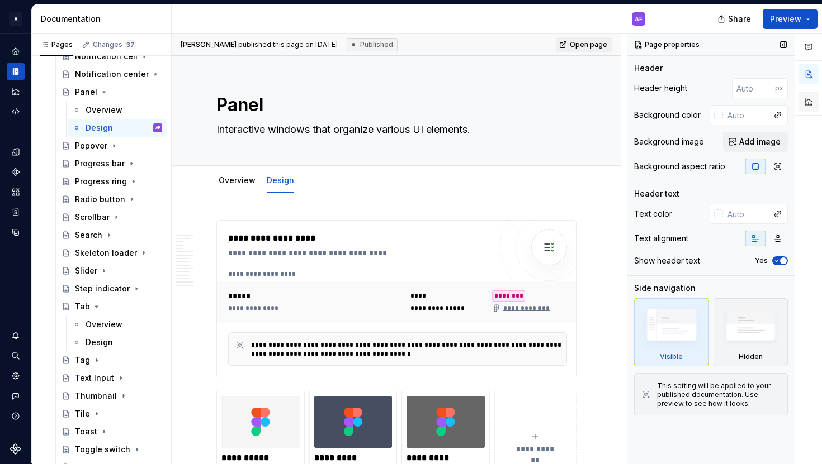
click at [804, 97] on button "button" at bounding box center [808, 102] width 20 height 20
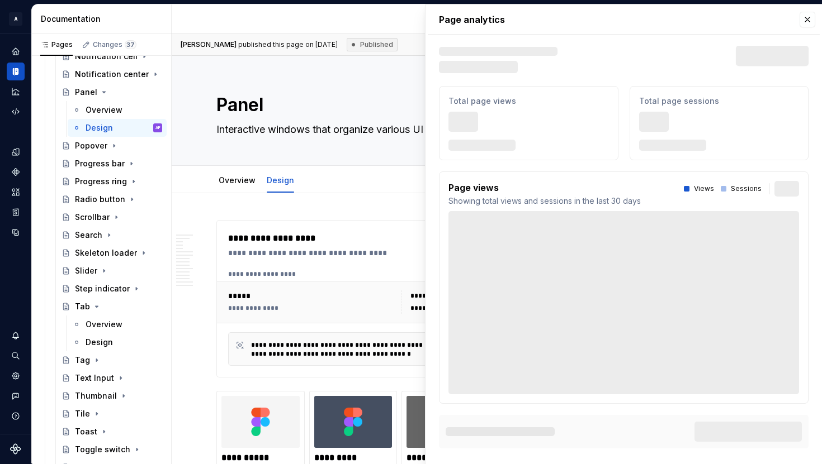
click at [806, 50] on div "Text defining the skeleton width Skeleton width Last 30 days" at bounding box center [623, 60] width 369 height 29
click at [805, 22] on button "button" at bounding box center [807, 20] width 16 height 16
type textarea "*"
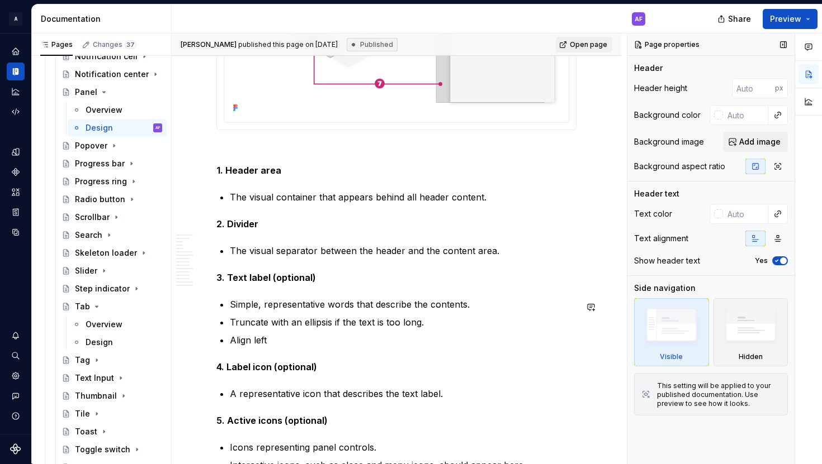
scroll to position [1266, 0]
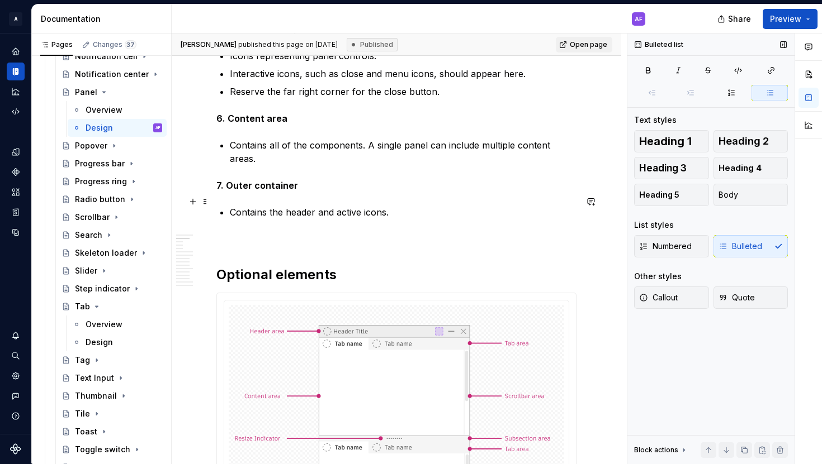
click at [345, 206] on p "Contains the header and active icons." at bounding box center [403, 212] width 347 height 13
click at [395, 266] on h2 "Optional elements" at bounding box center [396, 275] width 360 height 18
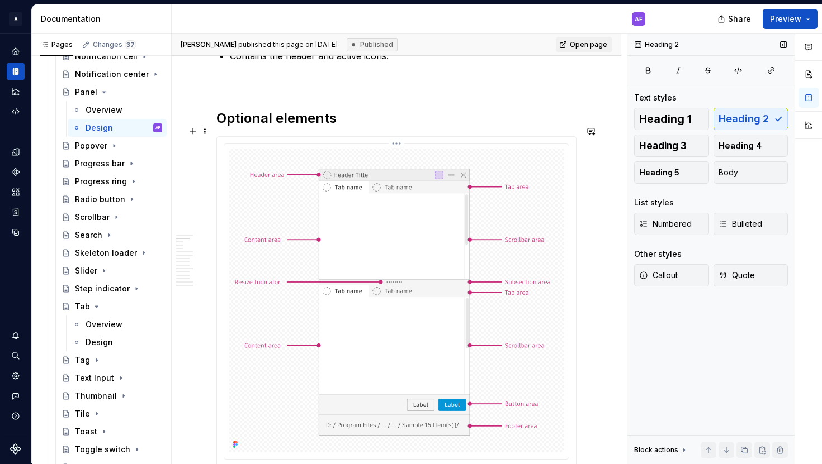
scroll to position [1422, 0]
click at [418, 112] on h2 "Optional elements" at bounding box center [396, 119] width 360 height 18
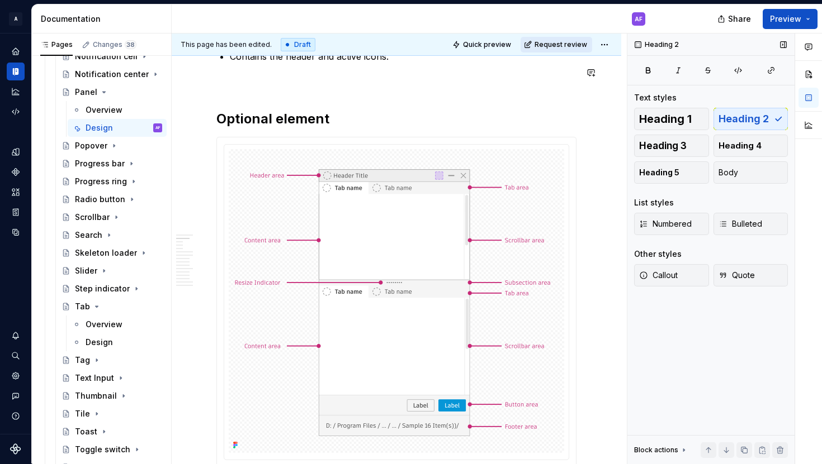
click at [538, 48] on button "Request review" at bounding box center [556, 45] width 72 height 16
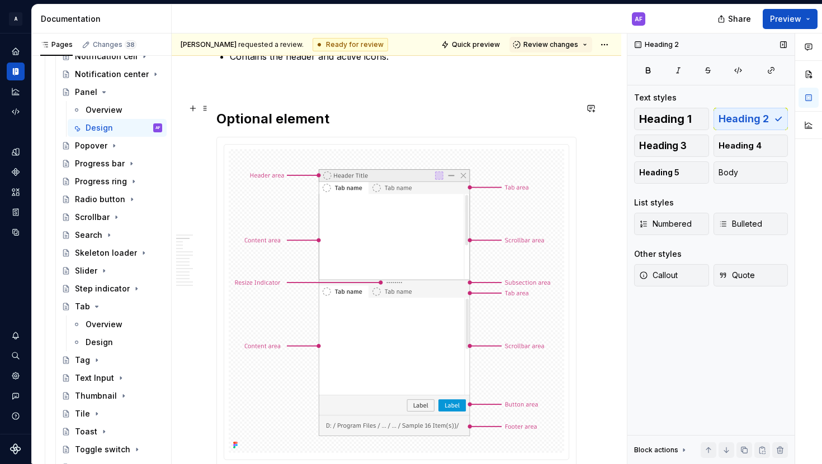
click at [334, 110] on h2 "Optional element" at bounding box center [396, 119] width 360 height 18
type textarea "*"
click at [587, 46] on button "Review changes" at bounding box center [550, 45] width 83 height 16
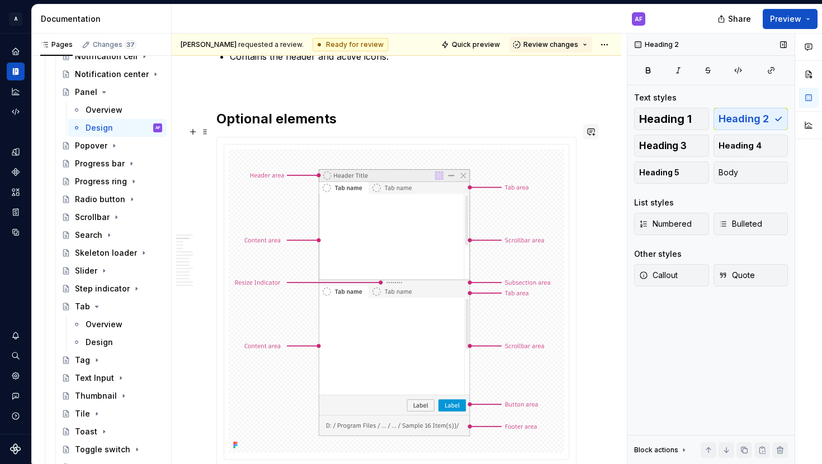
click at [596, 134] on button "button" at bounding box center [591, 132] width 16 height 16
click at [613, 45] on html "A Weave AF Design system data Documentation AF Share Preview Pages Changes 37 A…" at bounding box center [411, 232] width 822 height 464
click at [586, 150] on html "A Weave AF Design system data Documentation AF Share Preview Pages Changes 37 A…" at bounding box center [411, 232] width 822 height 464
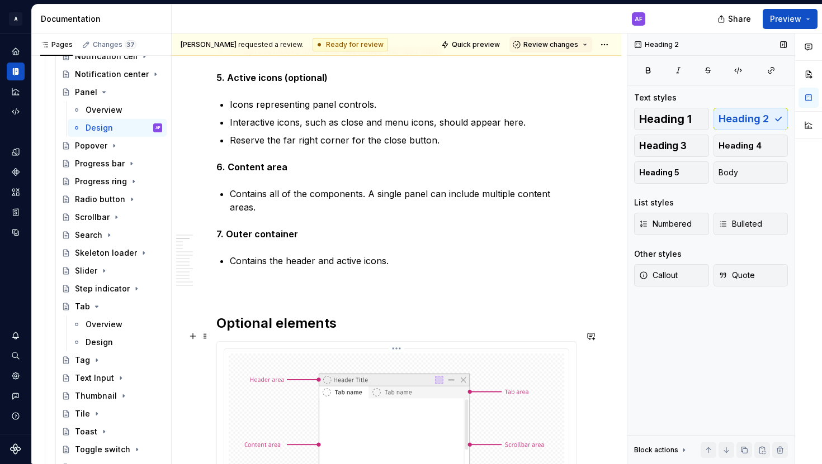
scroll to position [1331, 0]
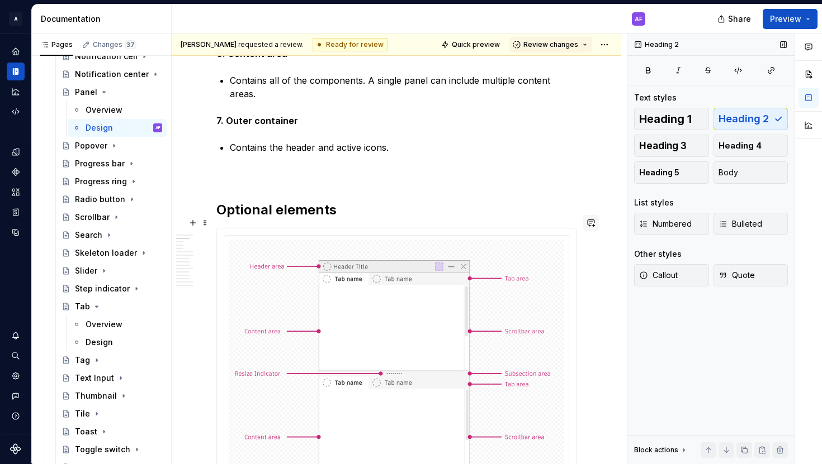
click at [597, 227] on button "button" at bounding box center [591, 223] width 16 height 16
click at [585, 267] on button "Send" at bounding box center [591, 259] width 15 height 15
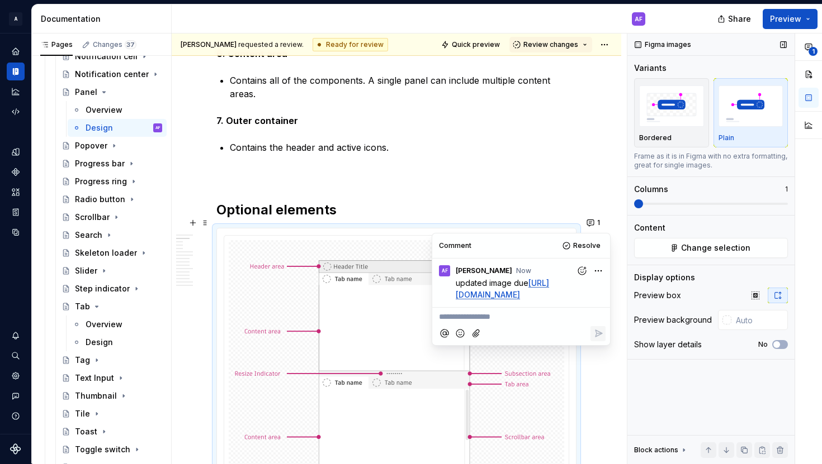
type textarea "*"
